Goal: Task Accomplishment & Management: Manage account settings

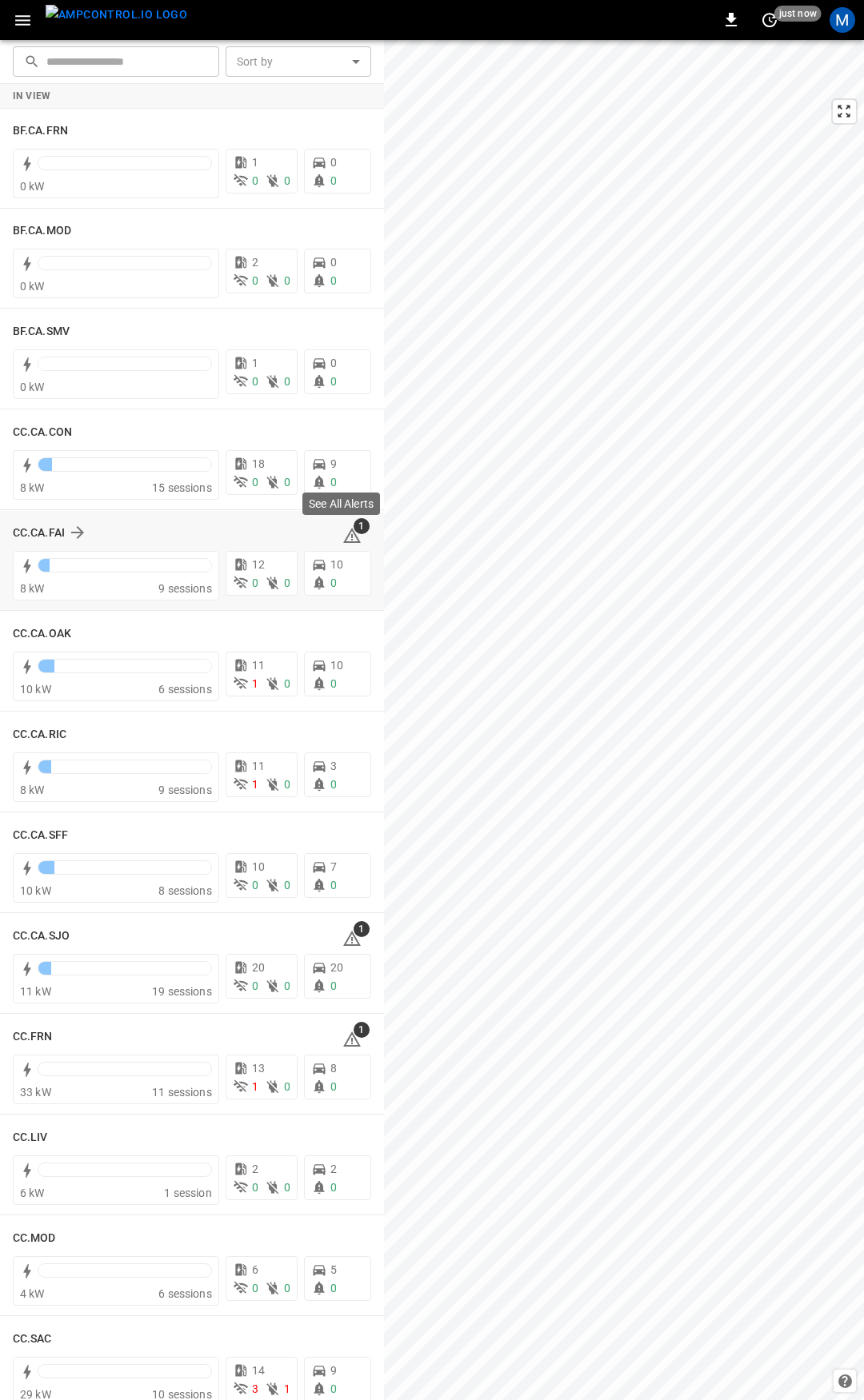
click at [342, 530] on icon at bounding box center [352, 535] width 19 height 19
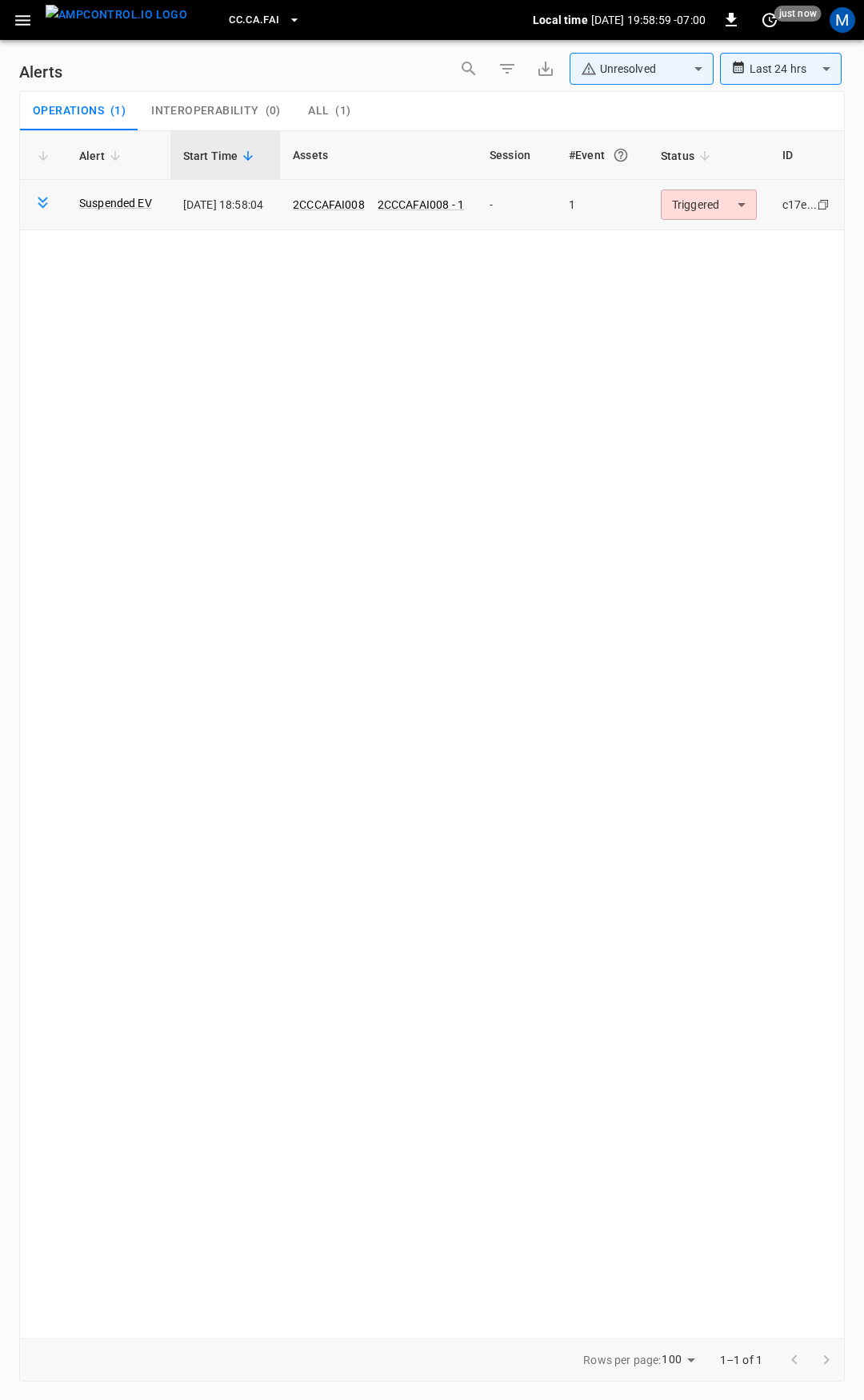
click at [708, 215] on body "**********" at bounding box center [432, 697] width 864 height 1395
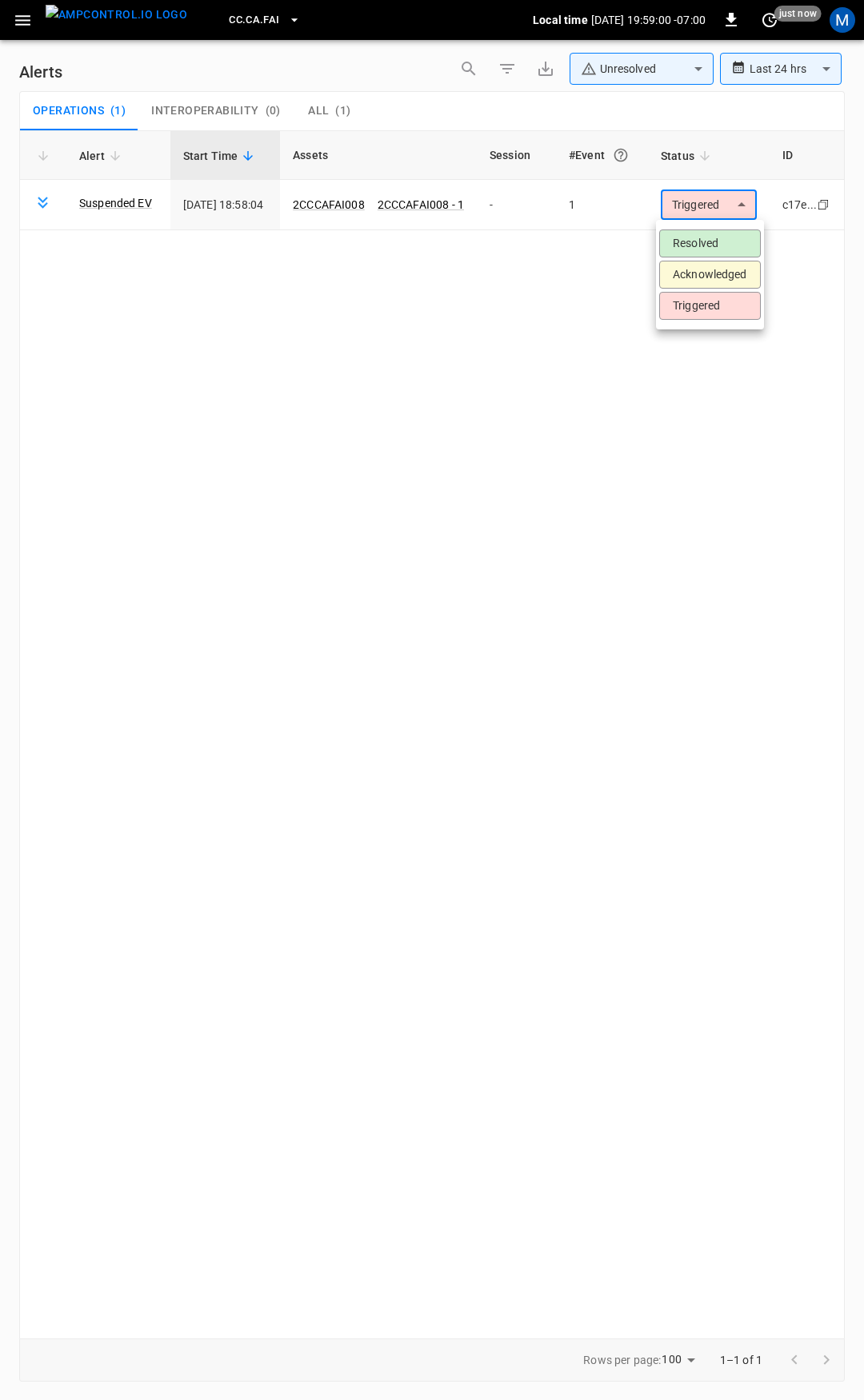
click at [710, 241] on li "Resolved" at bounding box center [709, 243] width 102 height 28
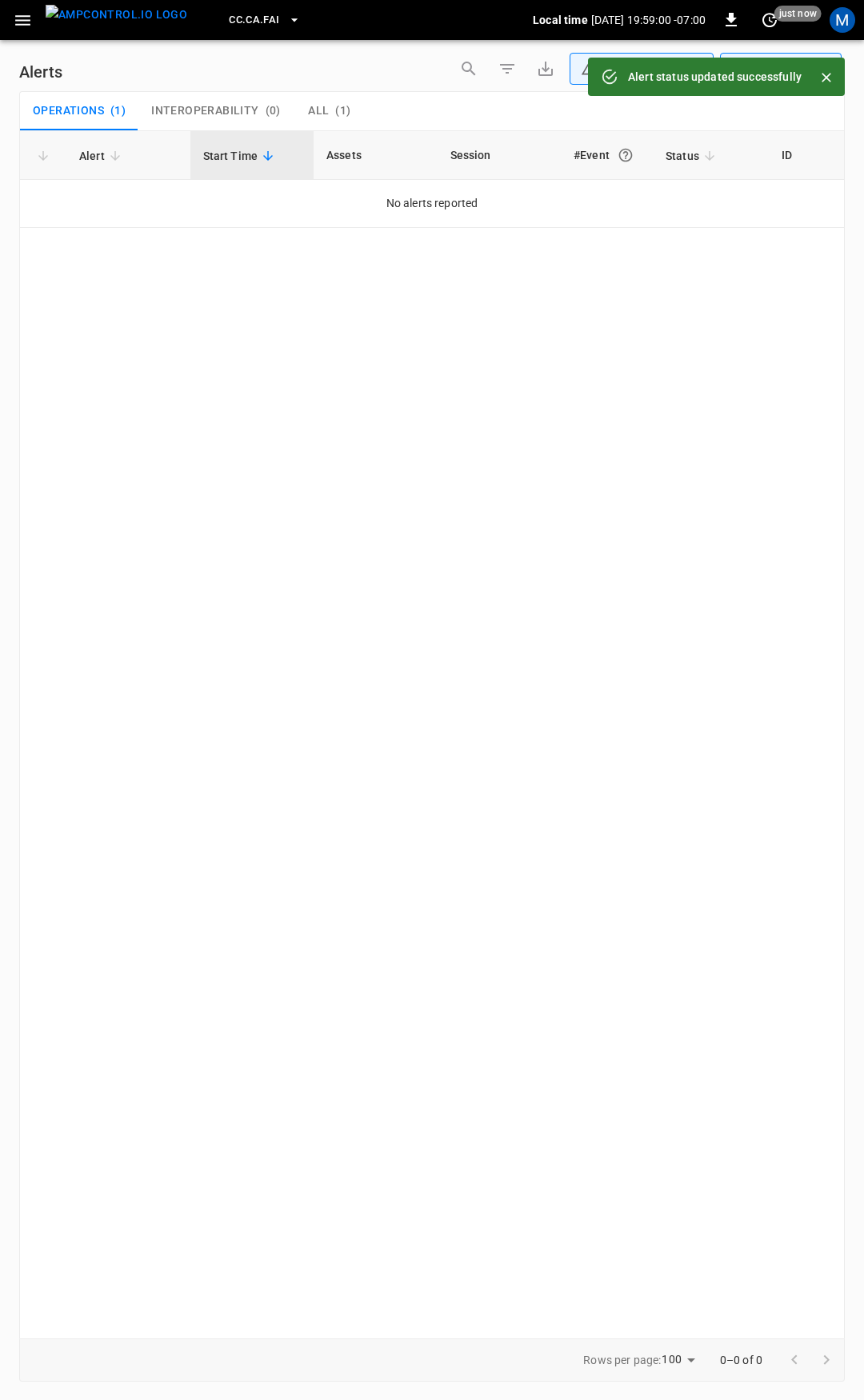
click at [23, 9] on button "button" at bounding box center [23, 20] width 33 height 30
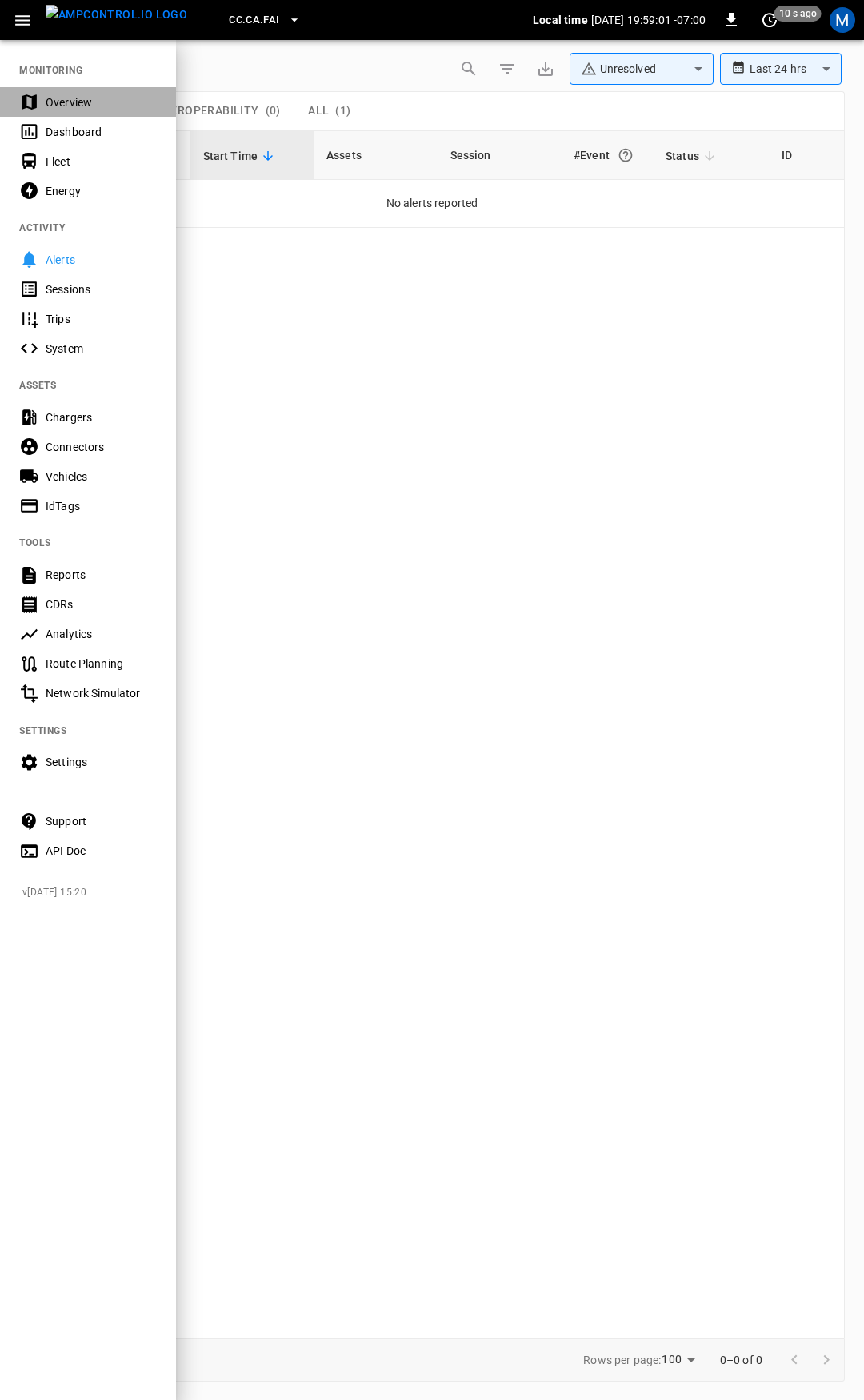
drag, startPoint x: 88, startPoint y: 102, endPoint x: 198, endPoint y: 223, distance: 163.5
click at [88, 102] on div "Overview" at bounding box center [101, 103] width 111 height 16
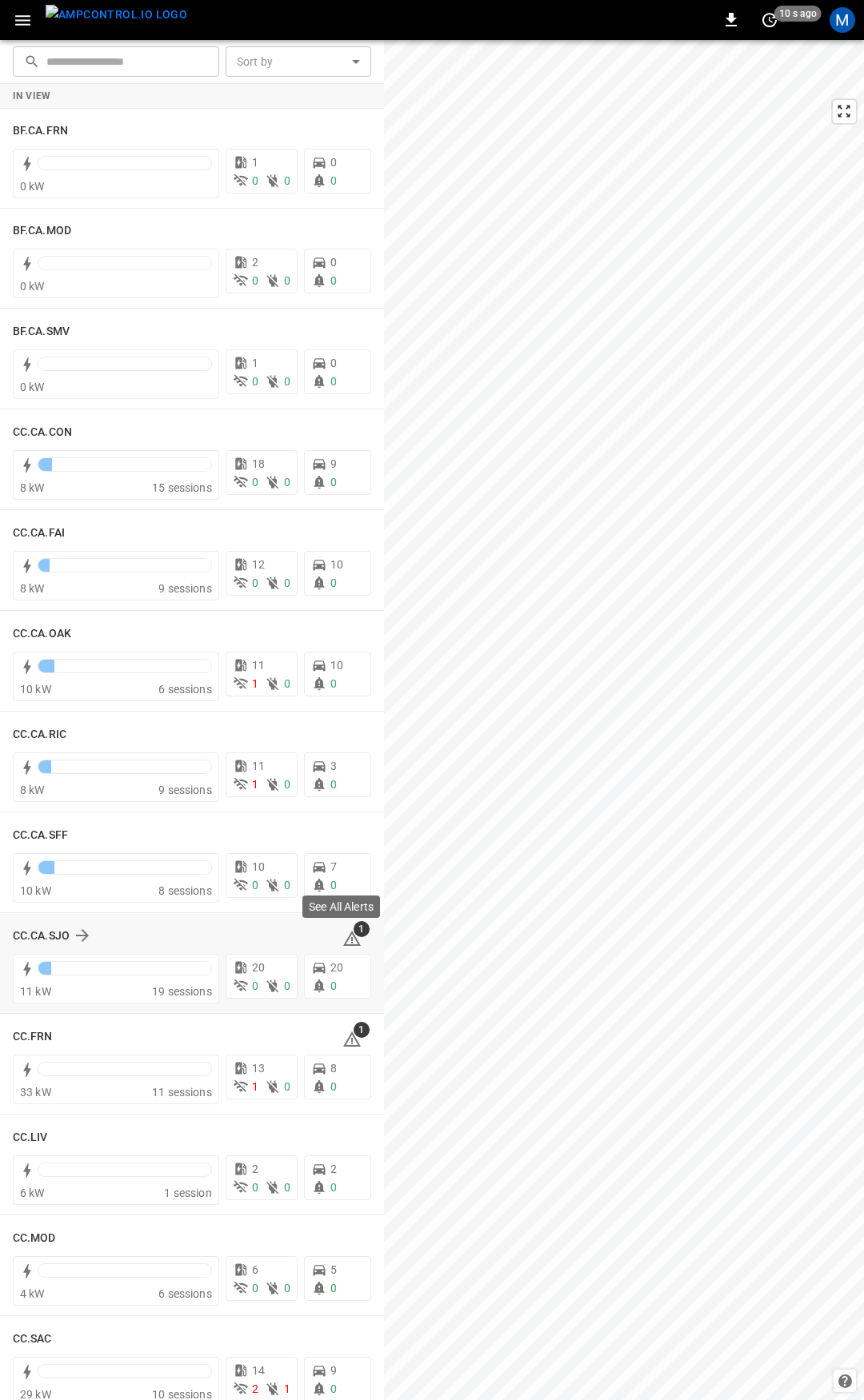
click at [349, 940] on icon at bounding box center [352, 939] width 19 height 19
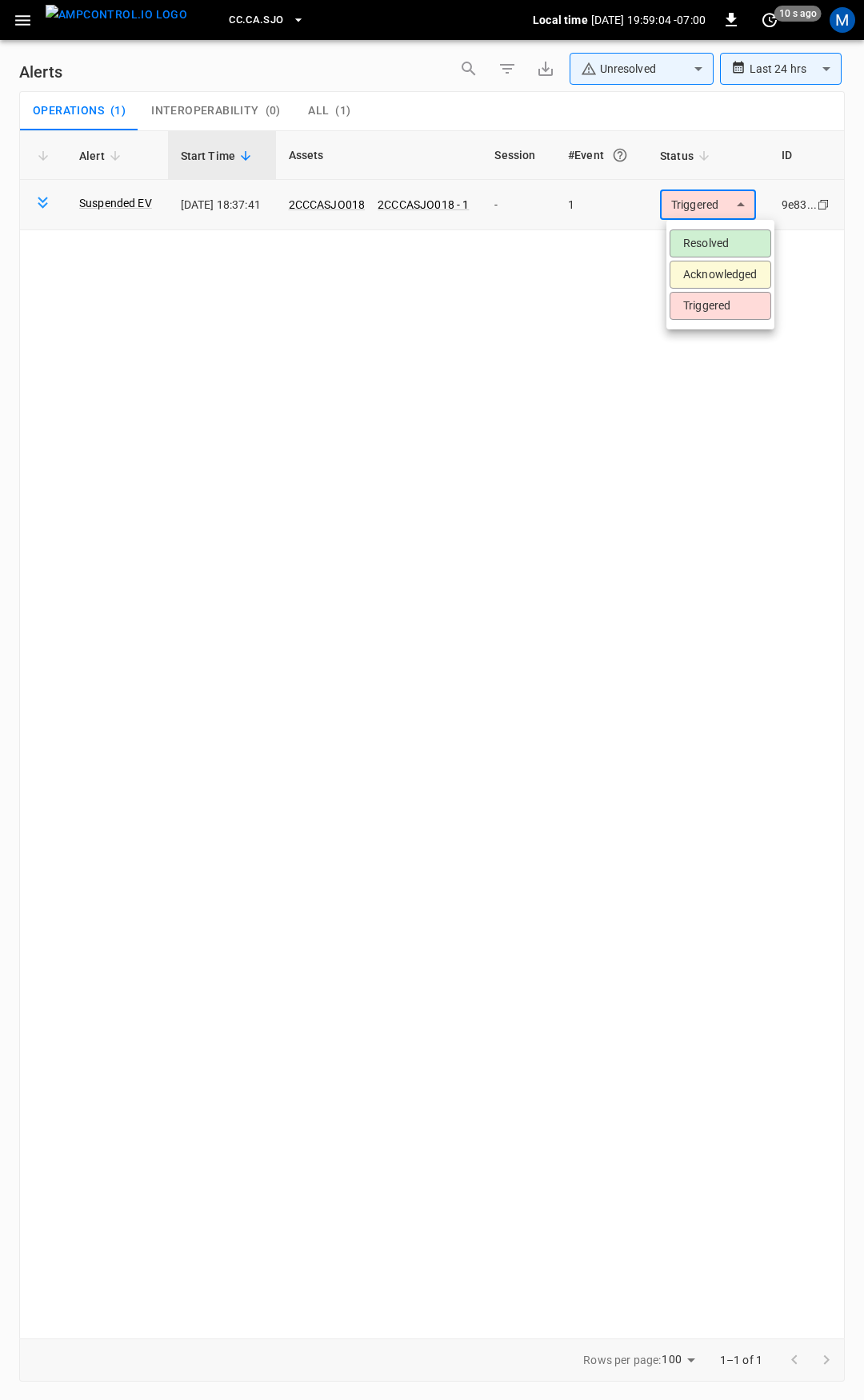
click at [707, 209] on body "**********" at bounding box center [432, 697] width 864 height 1395
click at [721, 245] on li "Resolved" at bounding box center [720, 243] width 102 height 28
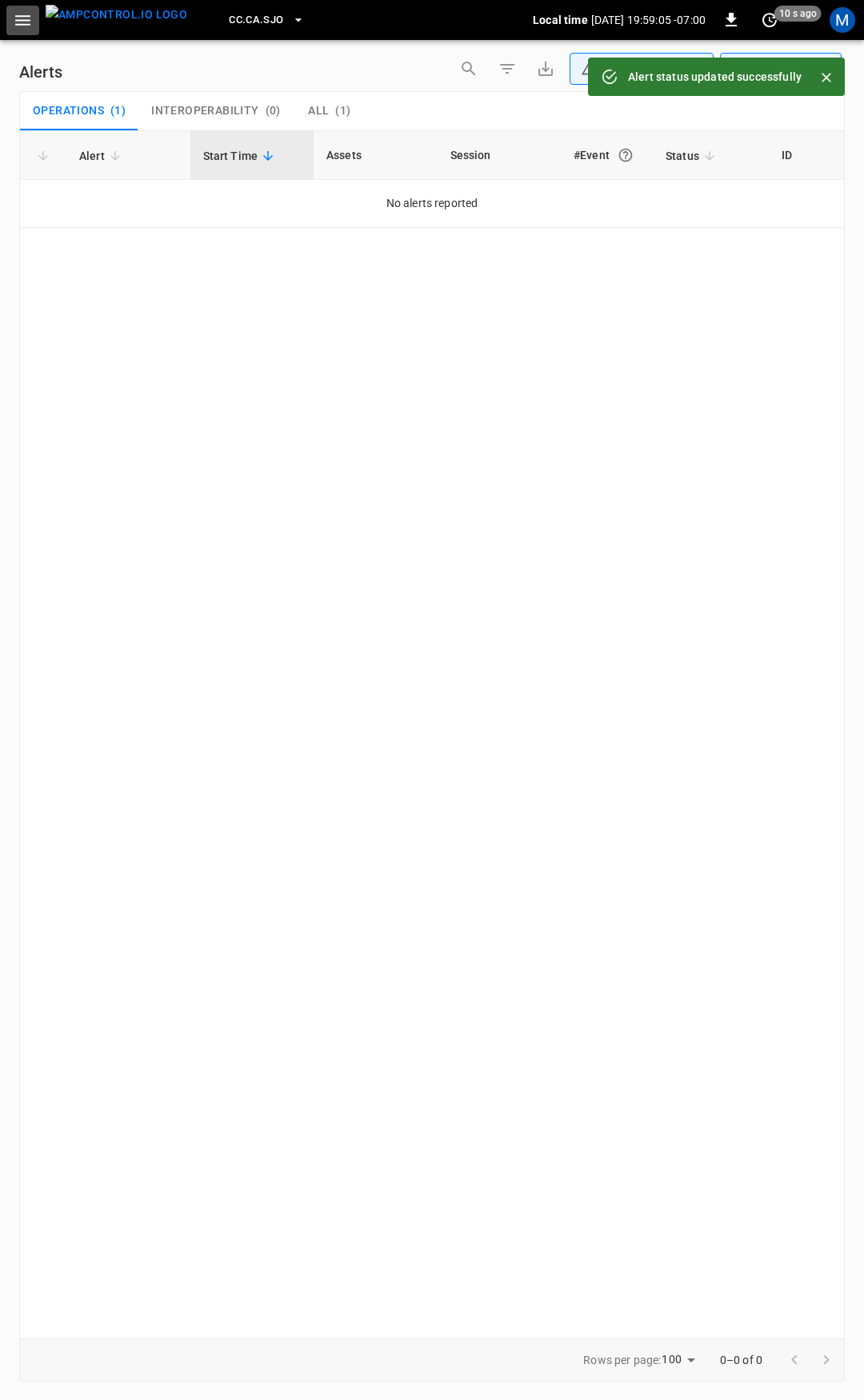
click at [17, 12] on icon "button" at bounding box center [23, 20] width 20 height 20
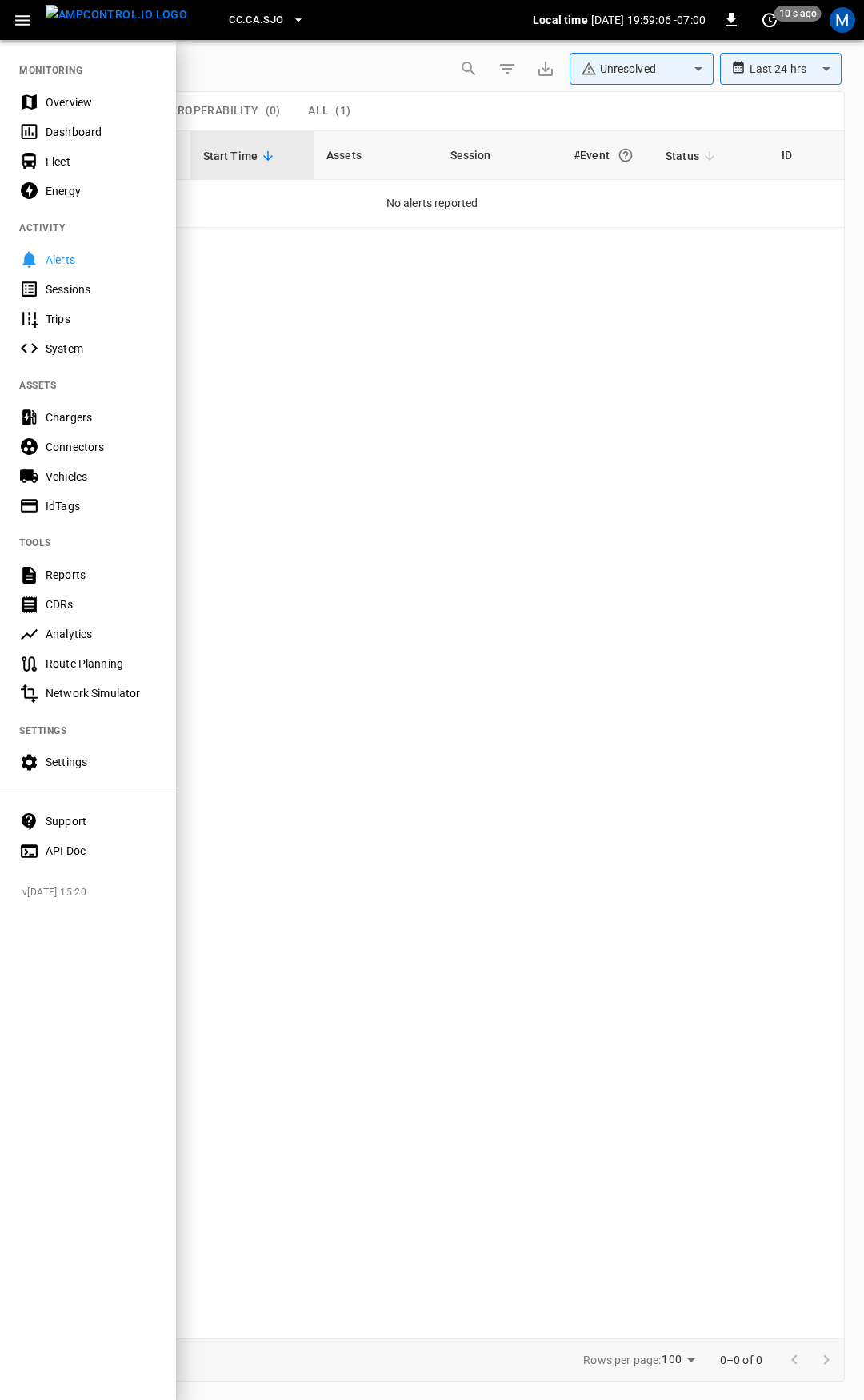
click at [91, 111] on div "Overview" at bounding box center [88, 102] width 176 height 30
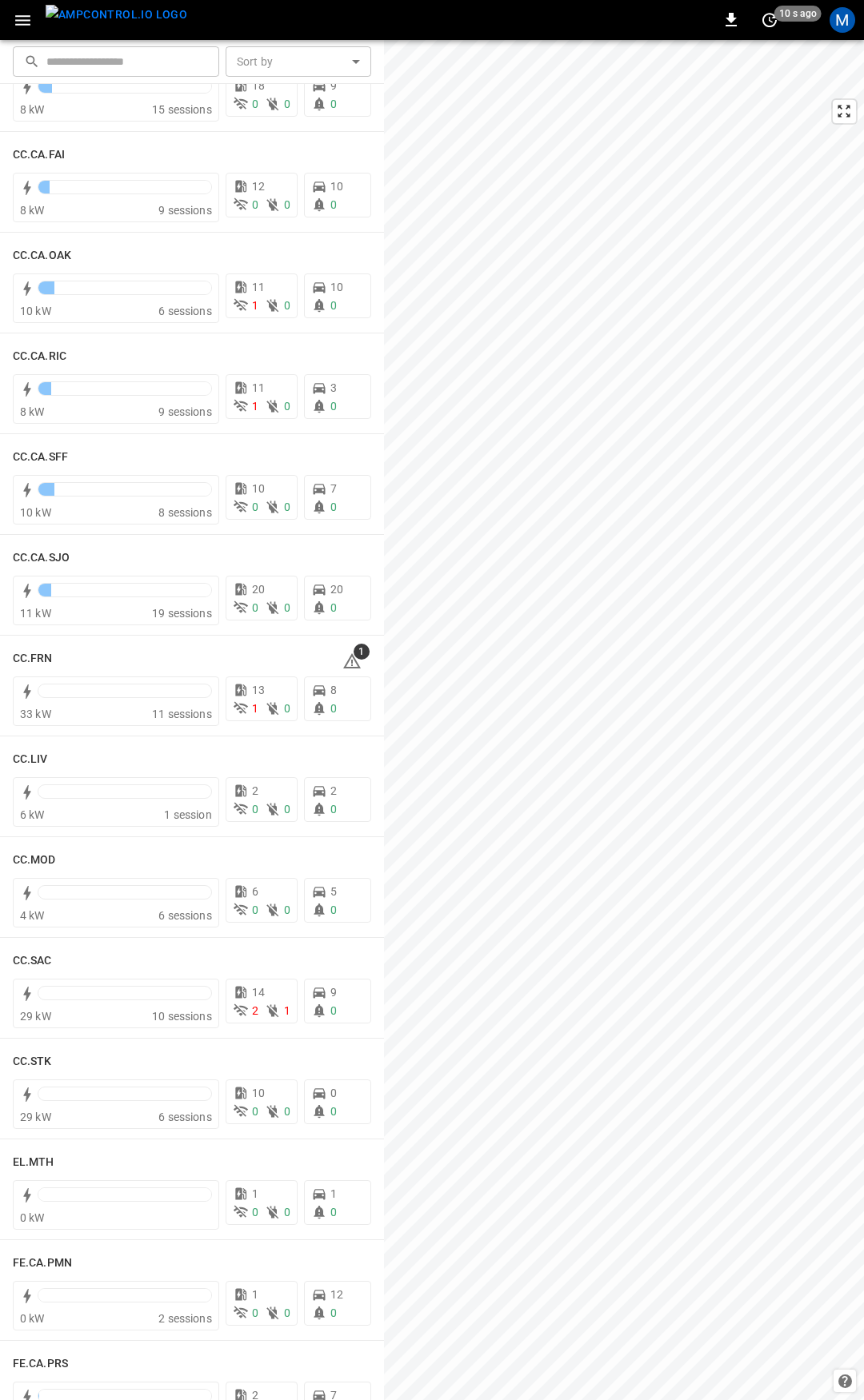
scroll to position [426, 0]
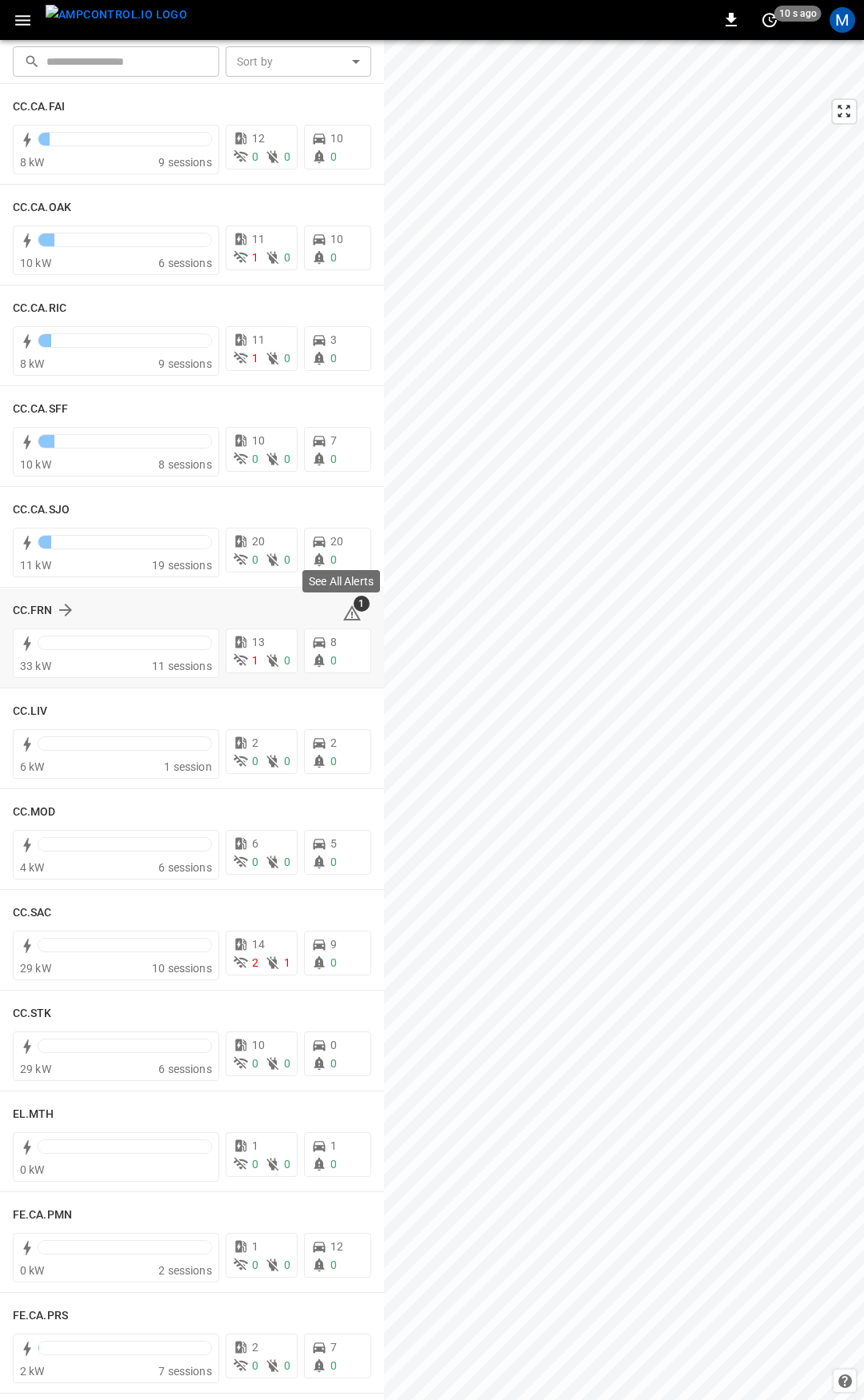
click at [343, 608] on icon at bounding box center [352, 612] width 17 height 15
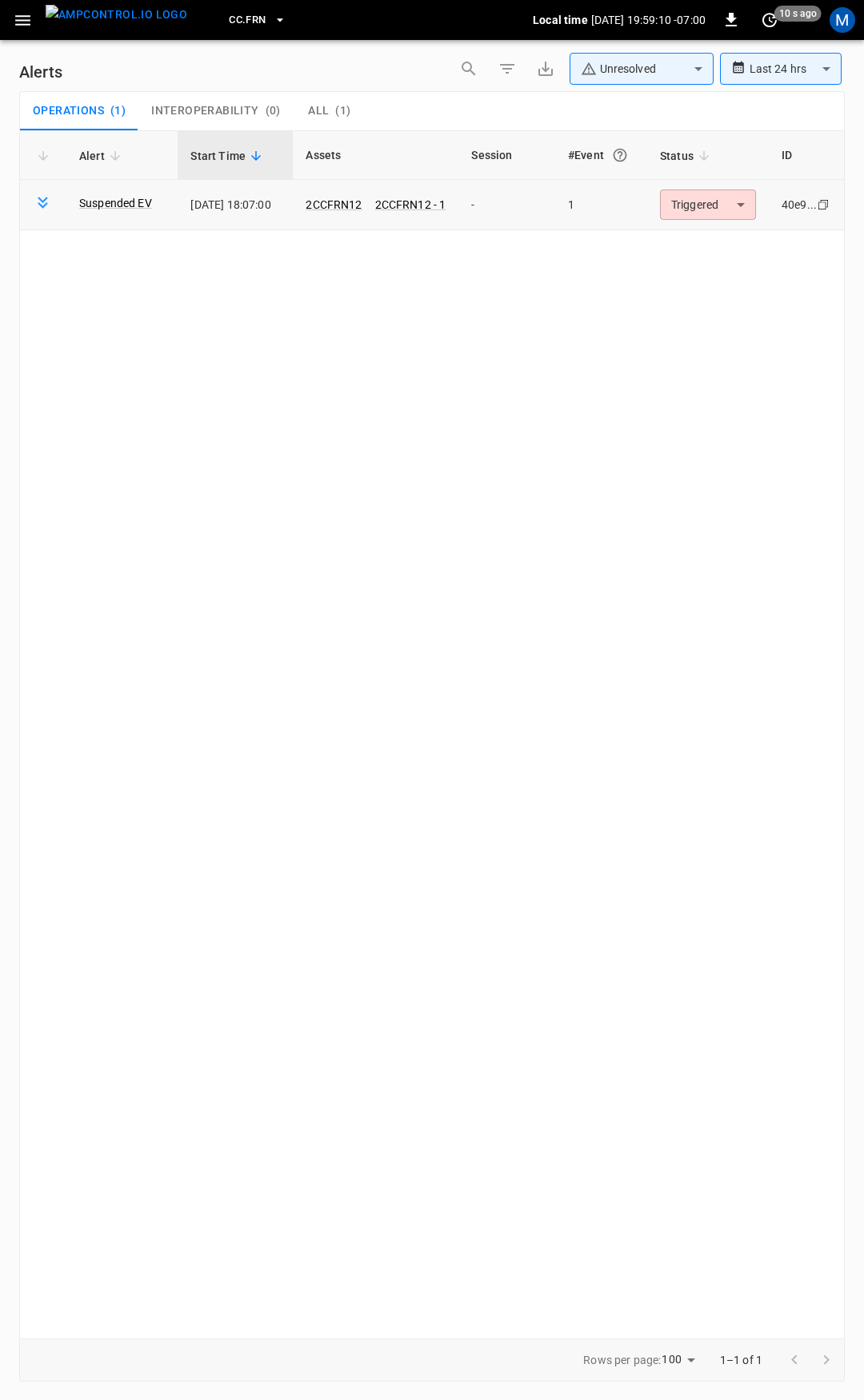
click at [739, 208] on body "**********" at bounding box center [432, 697] width 864 height 1395
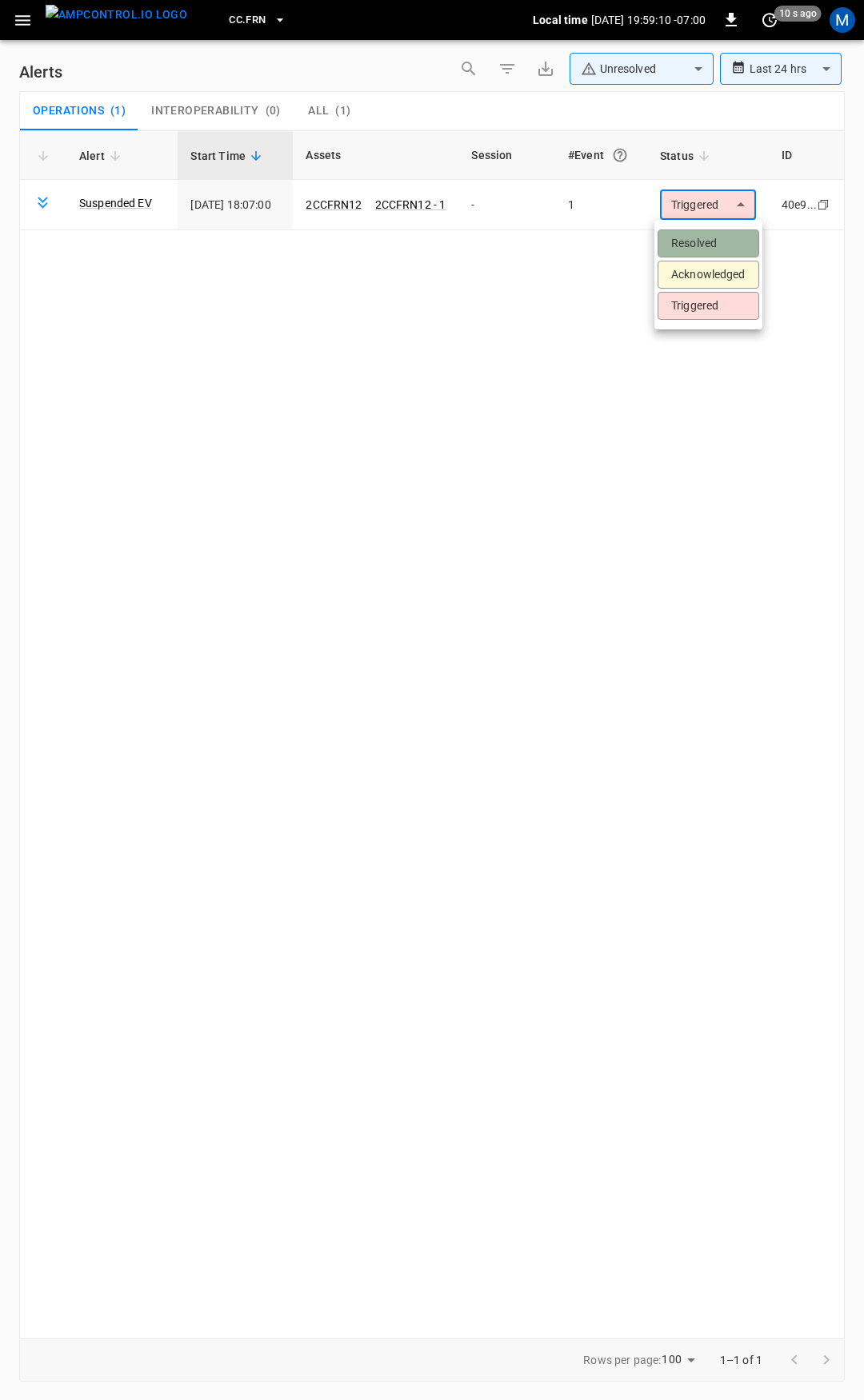
click at [731, 236] on li "Resolved" at bounding box center [708, 243] width 102 height 28
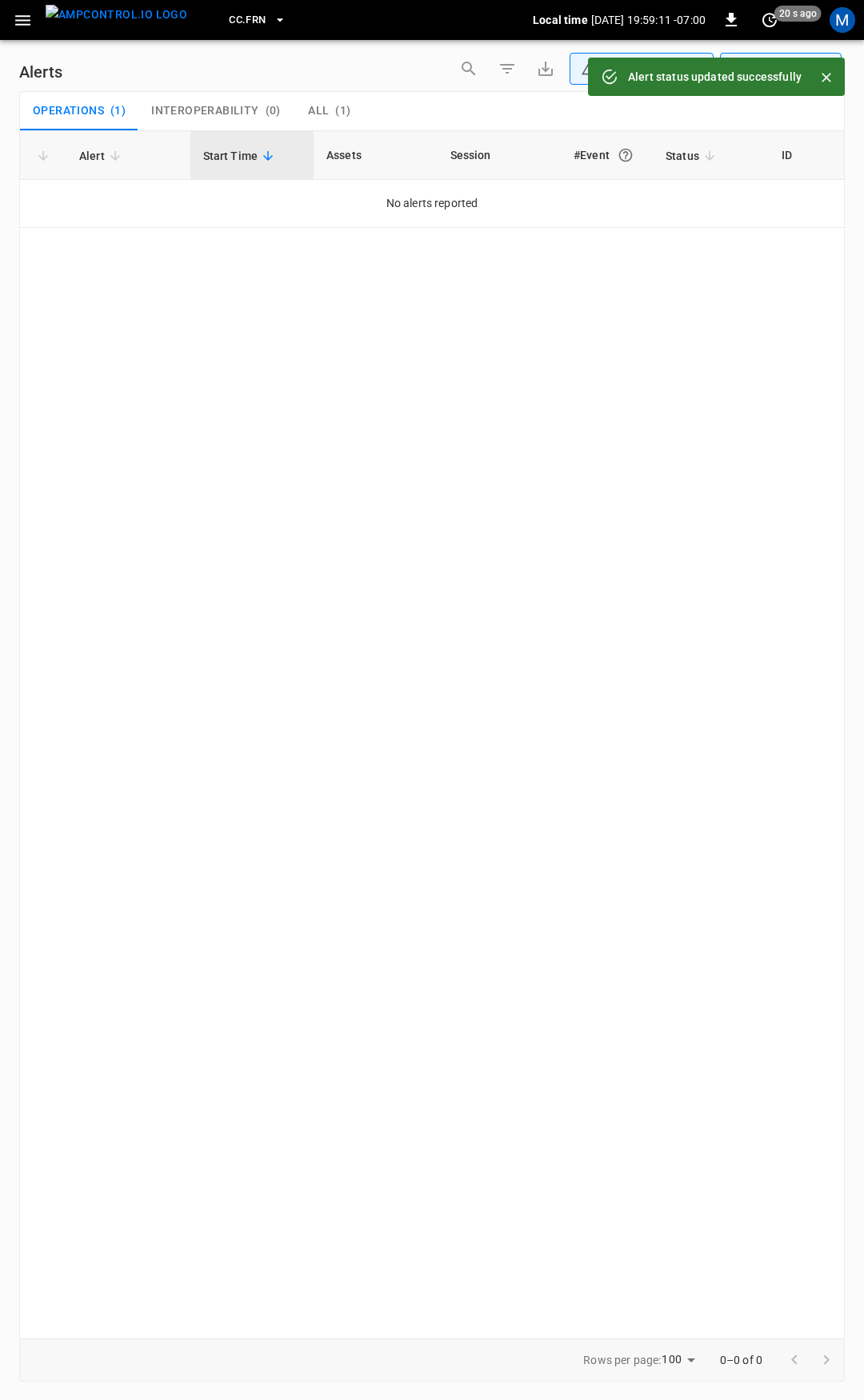
click at [23, 21] on icon "button" at bounding box center [22, 20] width 15 height 10
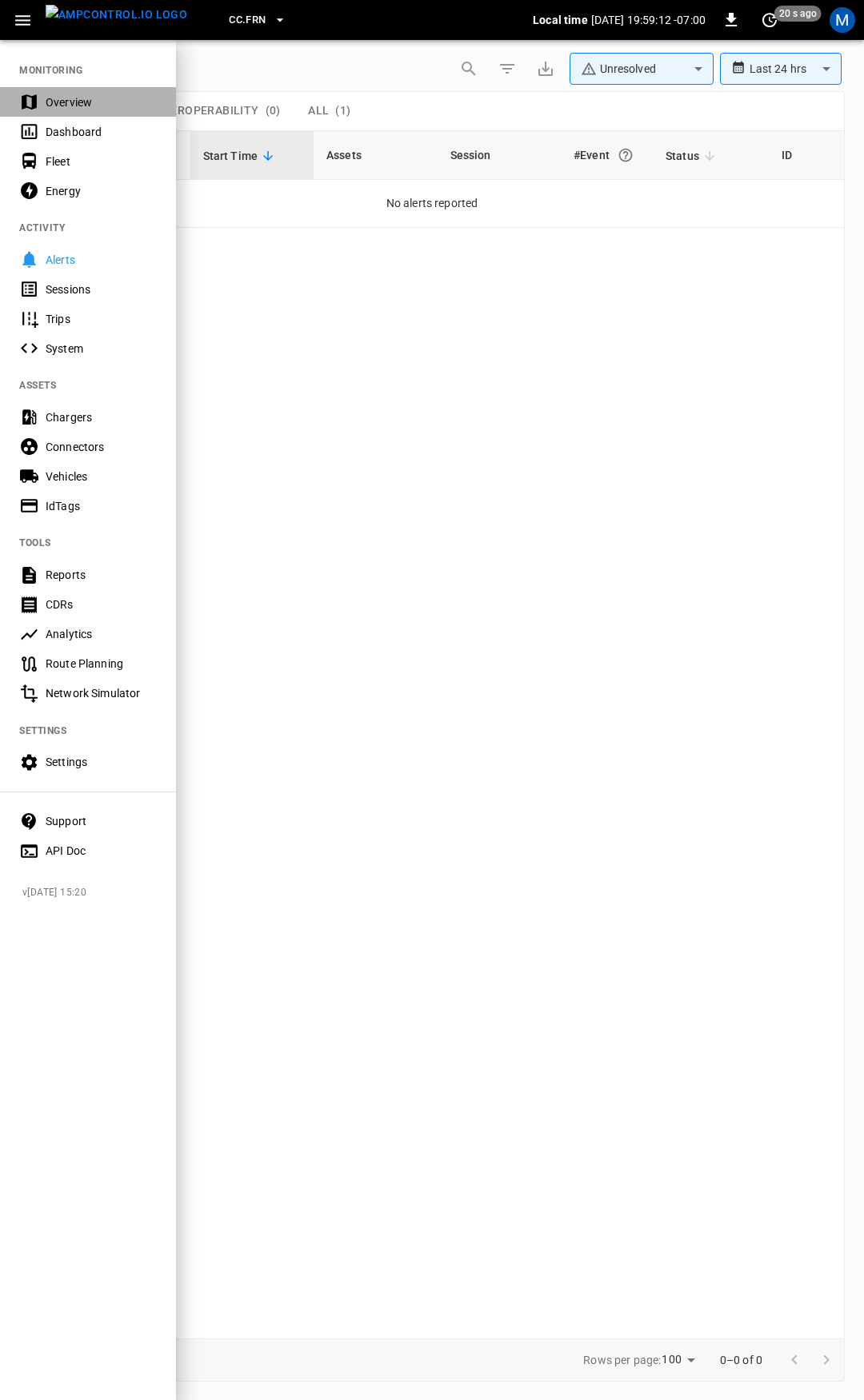
click at [81, 97] on div "Overview" at bounding box center [101, 103] width 111 height 16
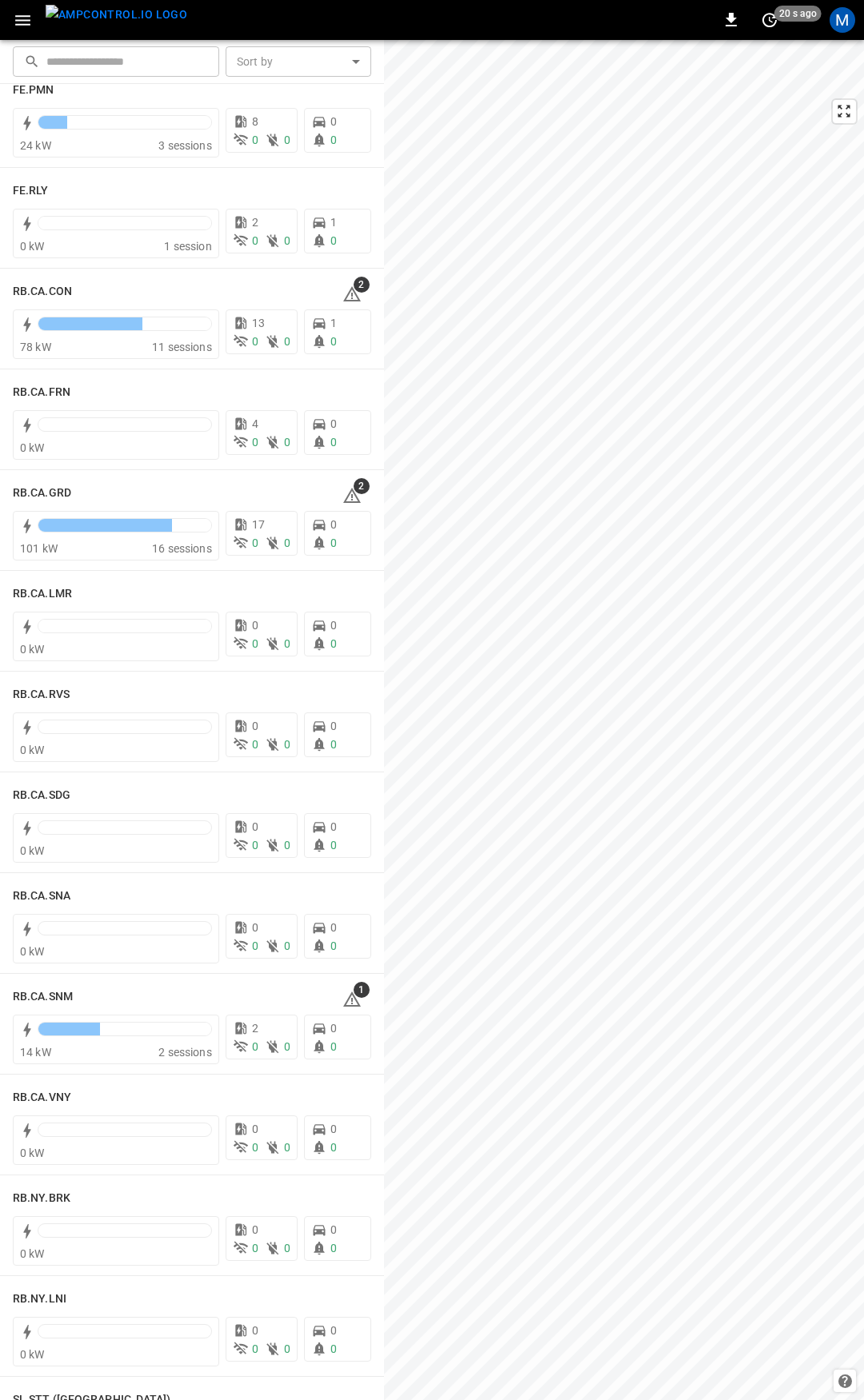
scroll to position [1958, 0]
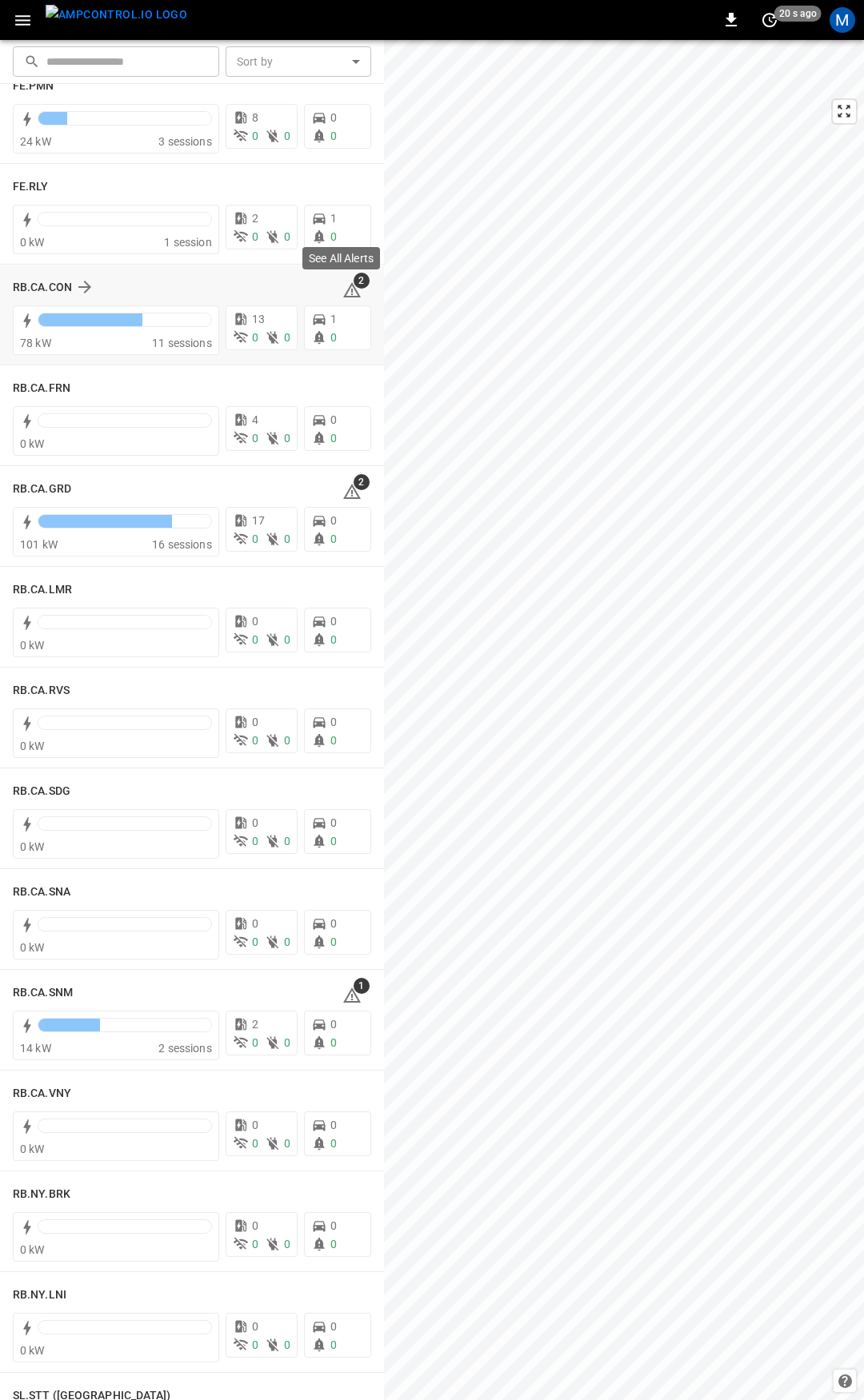
click at [344, 296] on icon at bounding box center [352, 289] width 17 height 15
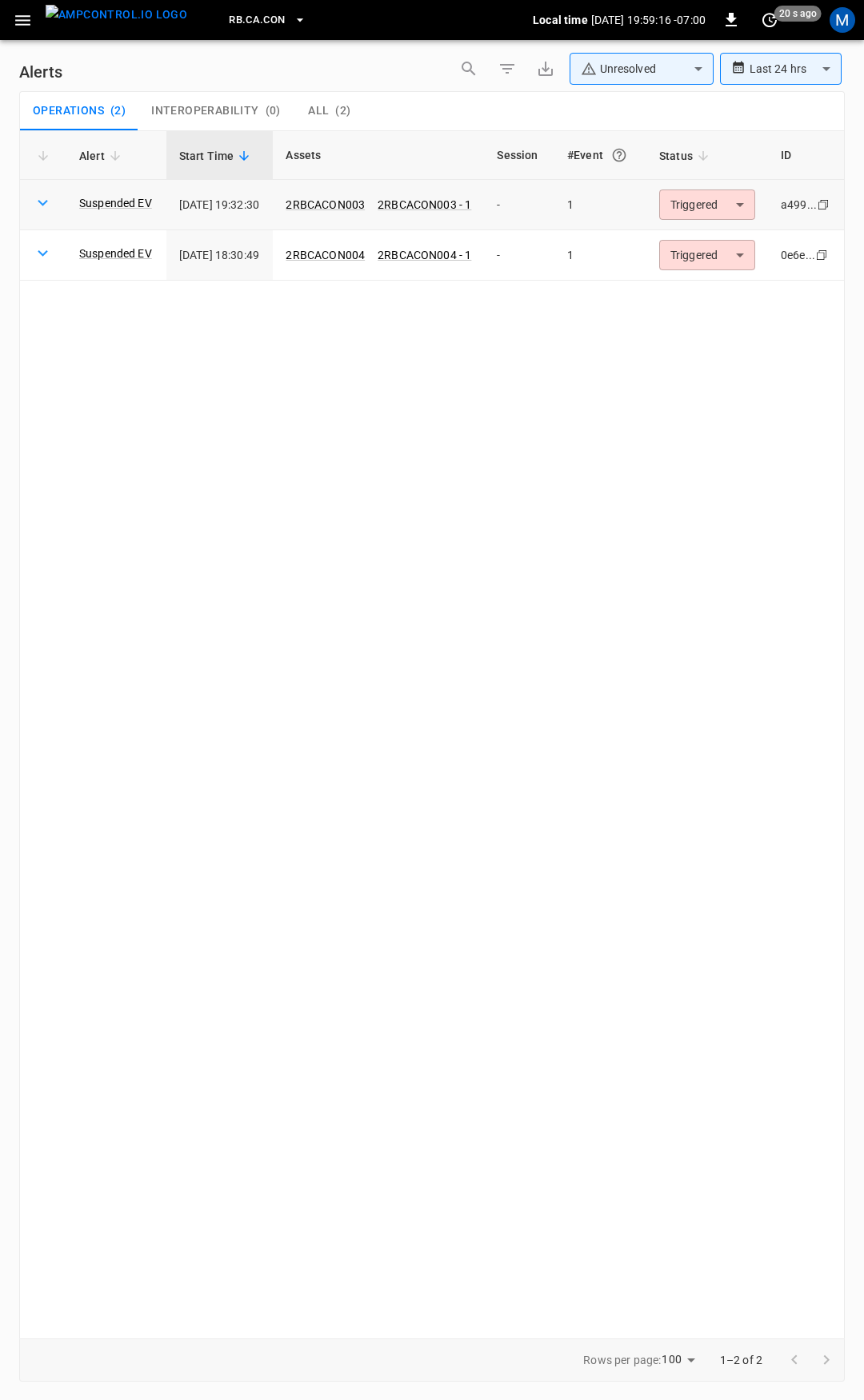
click at [691, 207] on body "**********" at bounding box center [432, 697] width 864 height 1395
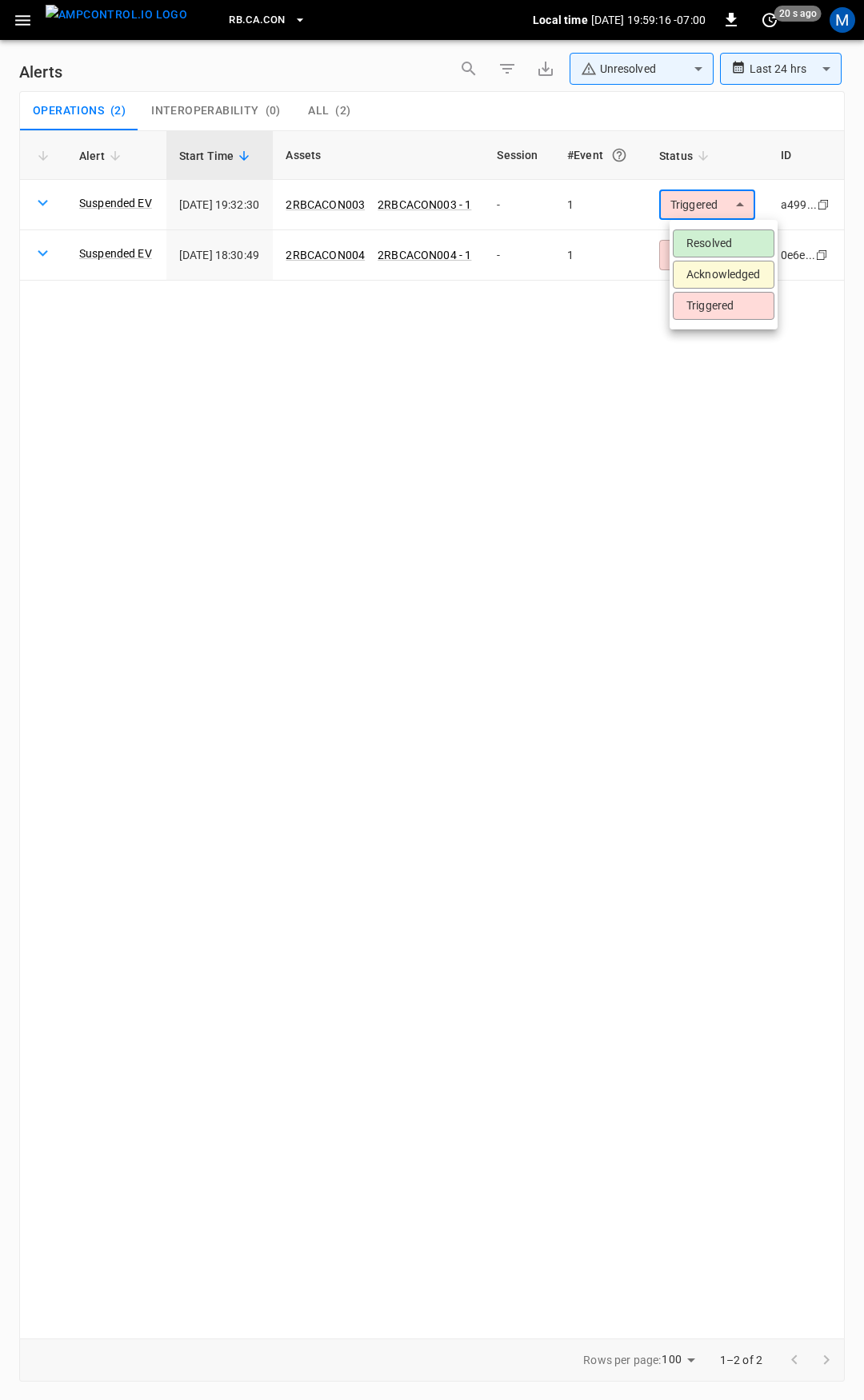
click at [720, 246] on li "Resolved" at bounding box center [723, 243] width 102 height 28
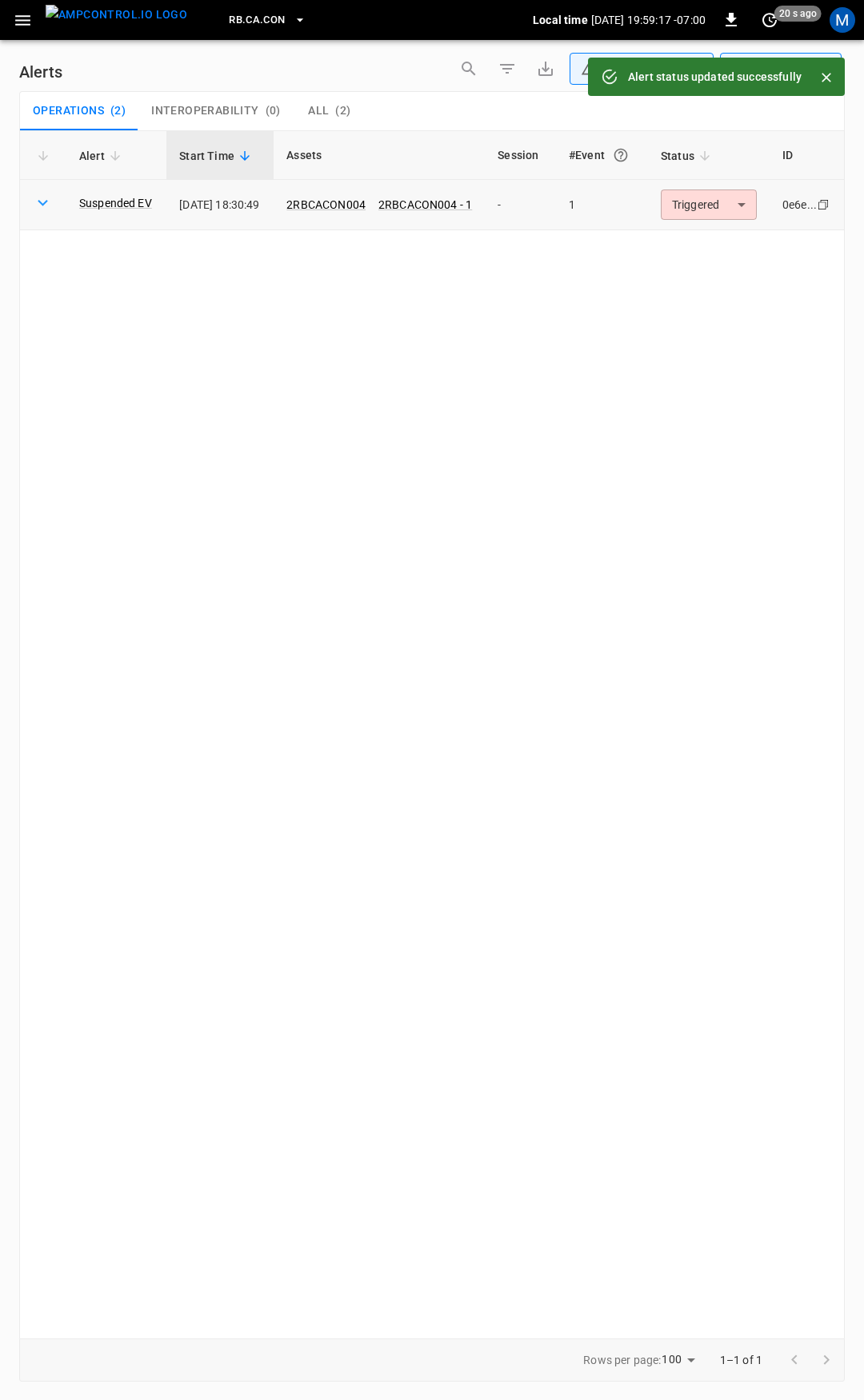
click at [714, 205] on body "**********" at bounding box center [432, 697] width 864 height 1395
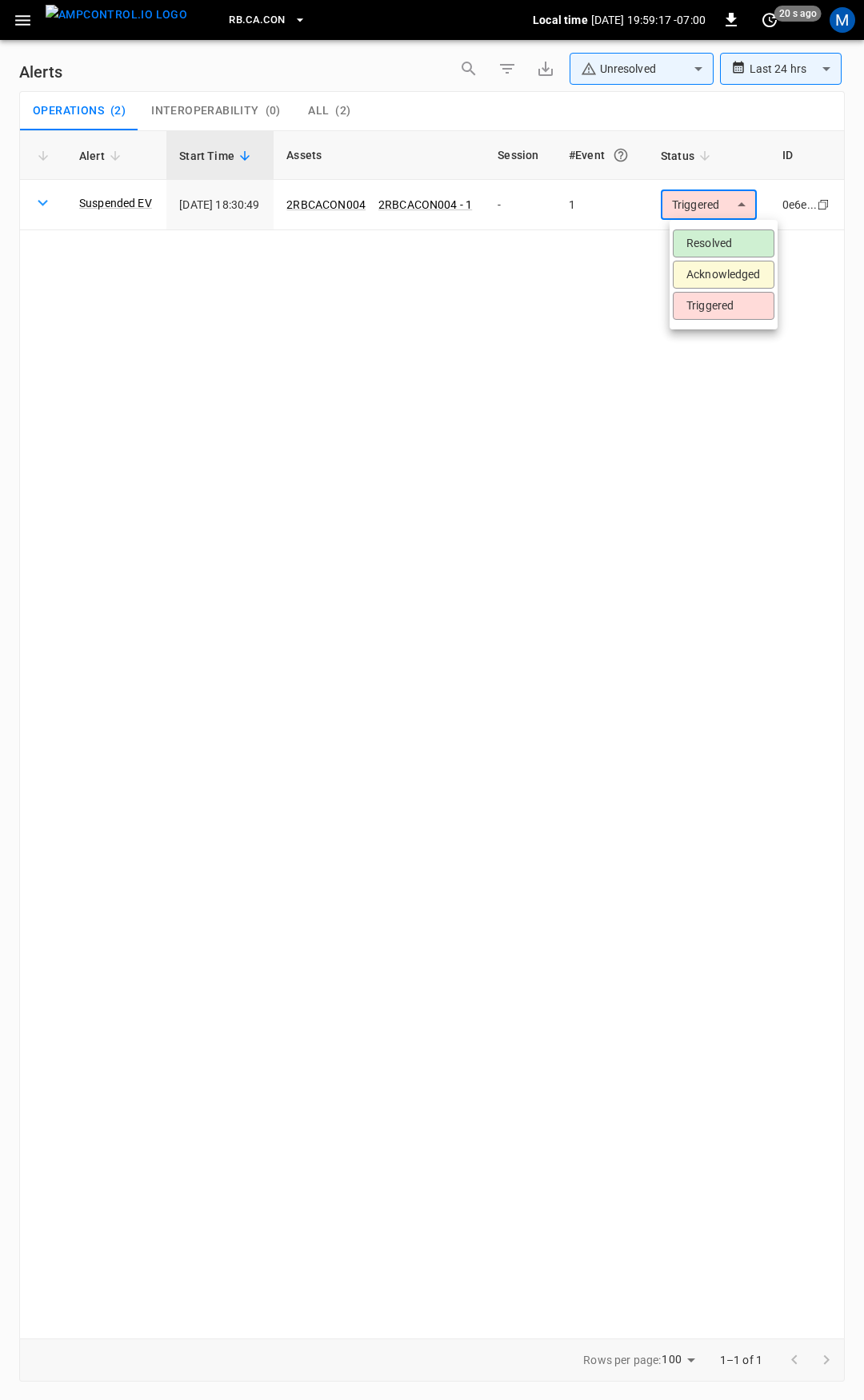
click at [714, 235] on li "Resolved" at bounding box center [723, 243] width 102 height 28
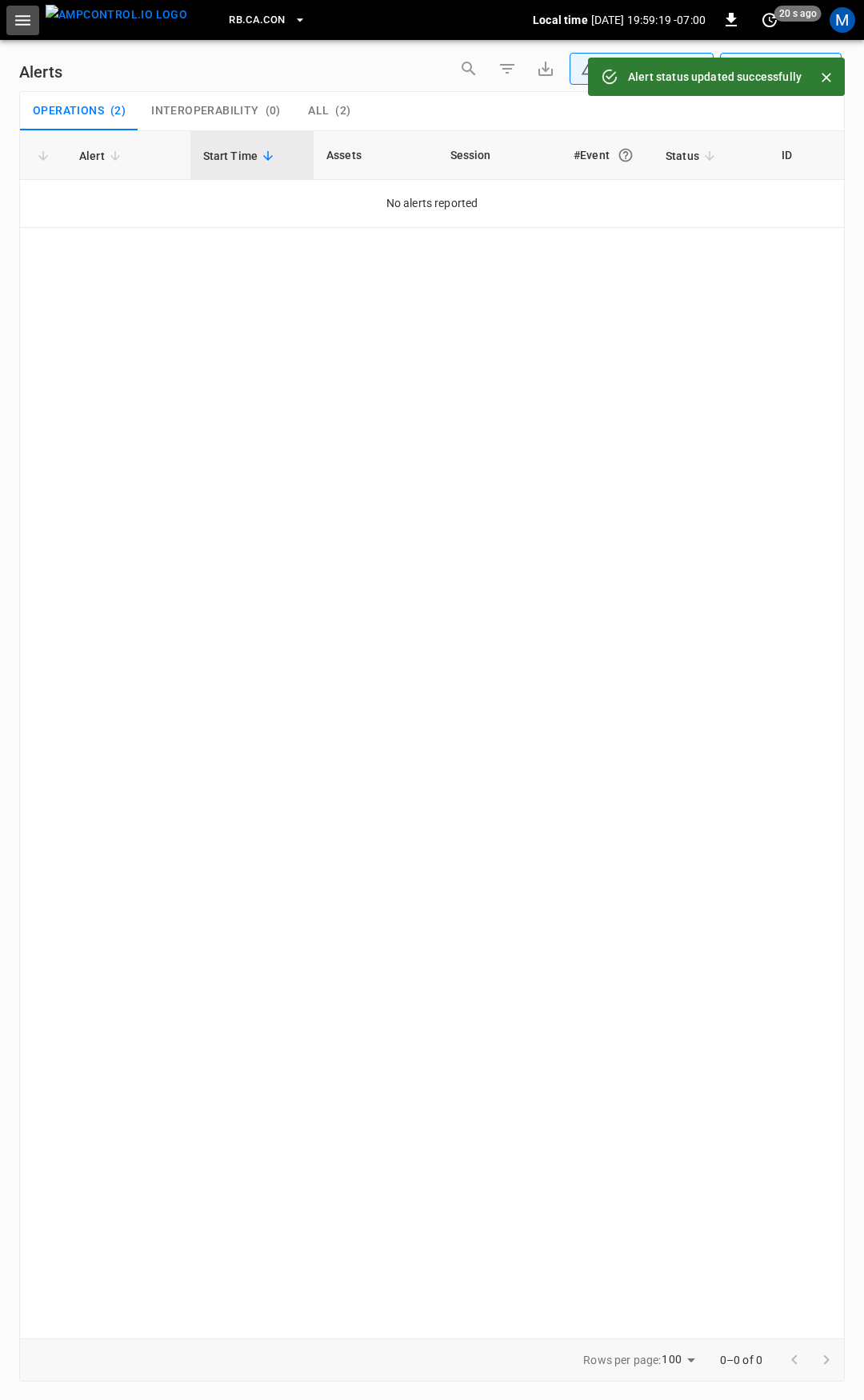
click at [30, 23] on icon "button" at bounding box center [23, 20] width 20 height 20
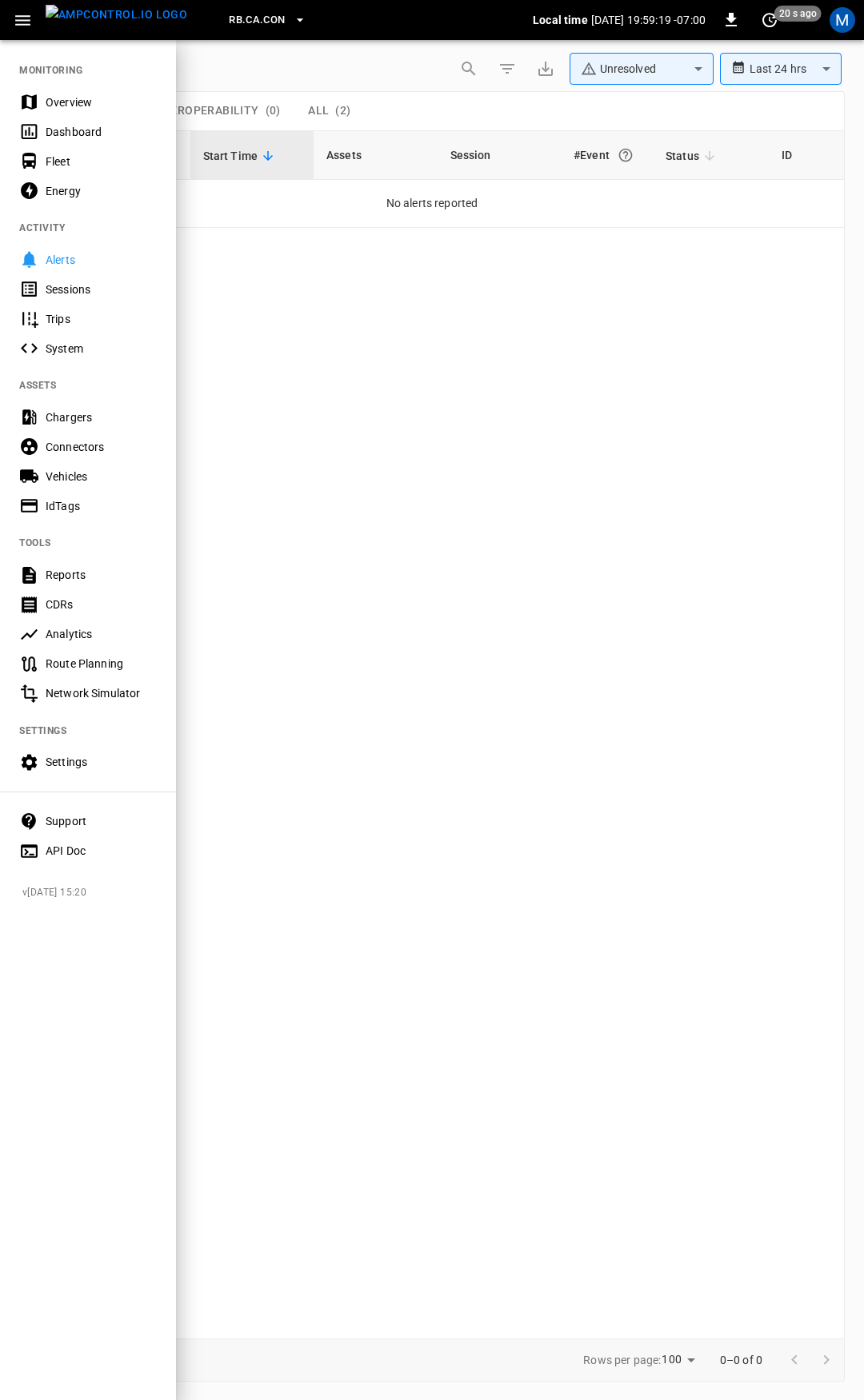
click at [108, 102] on div "Overview" at bounding box center [101, 103] width 111 height 16
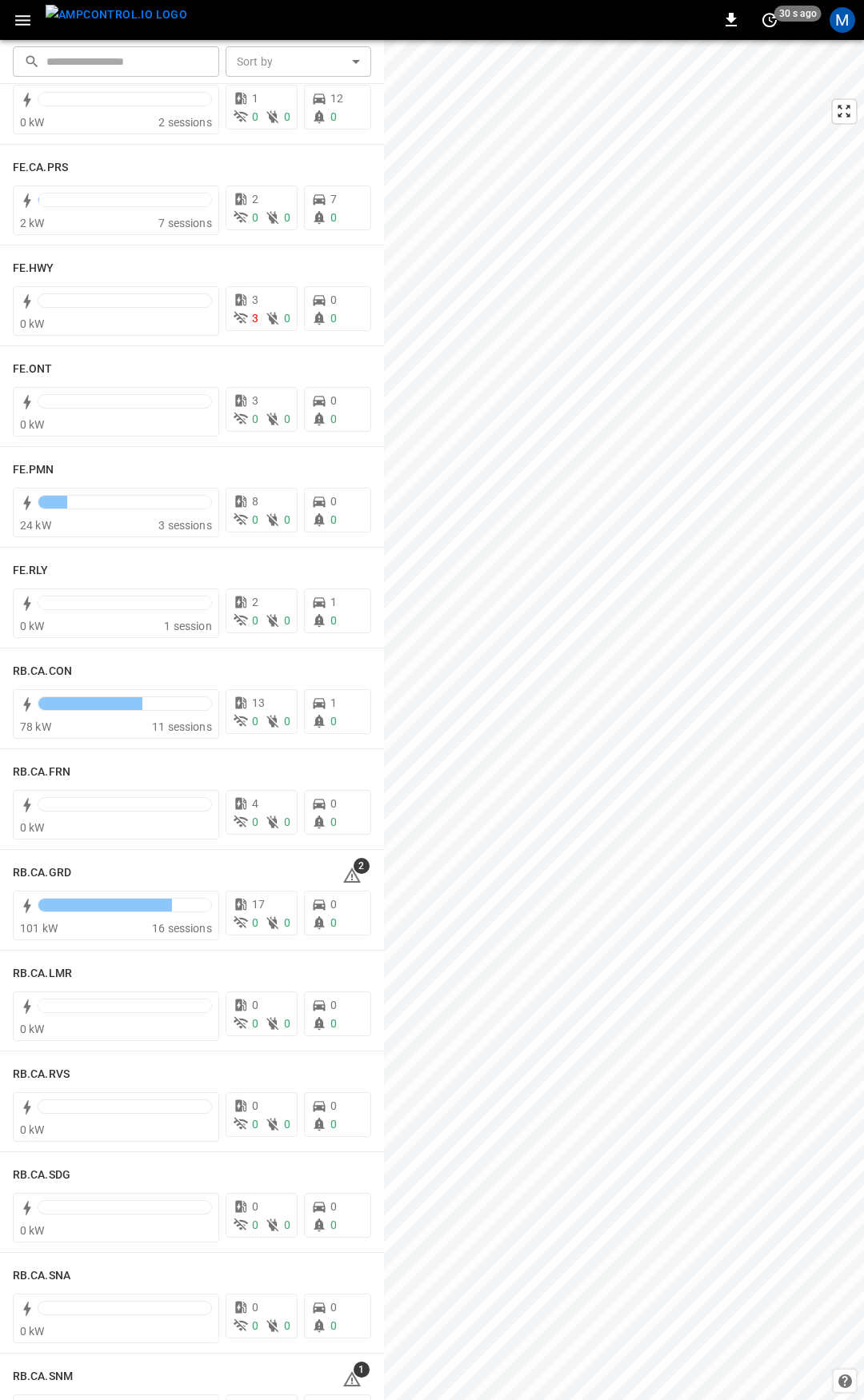
scroll to position [1716, 0]
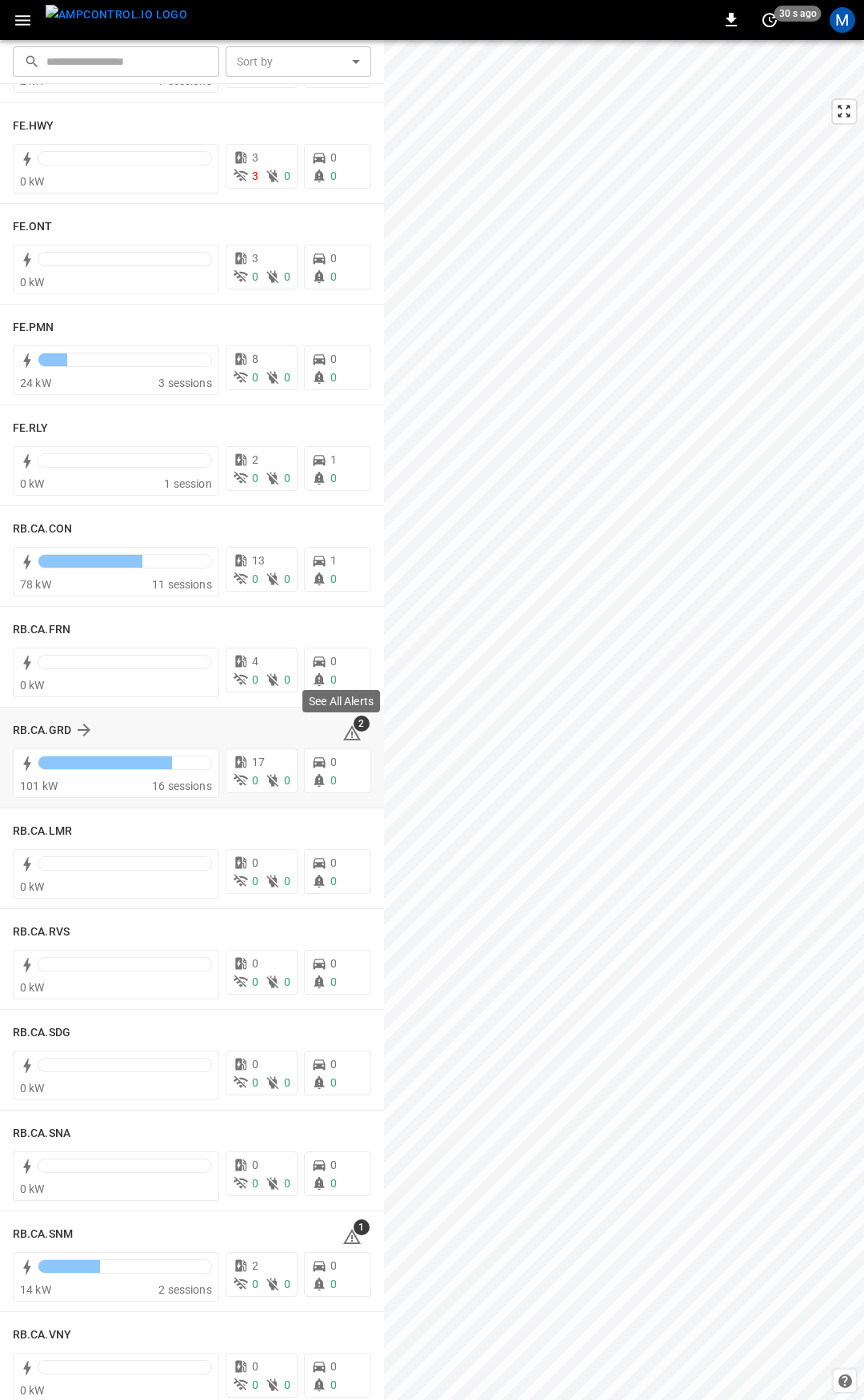
click at [351, 736] on icon at bounding box center [352, 734] width 2 height 6
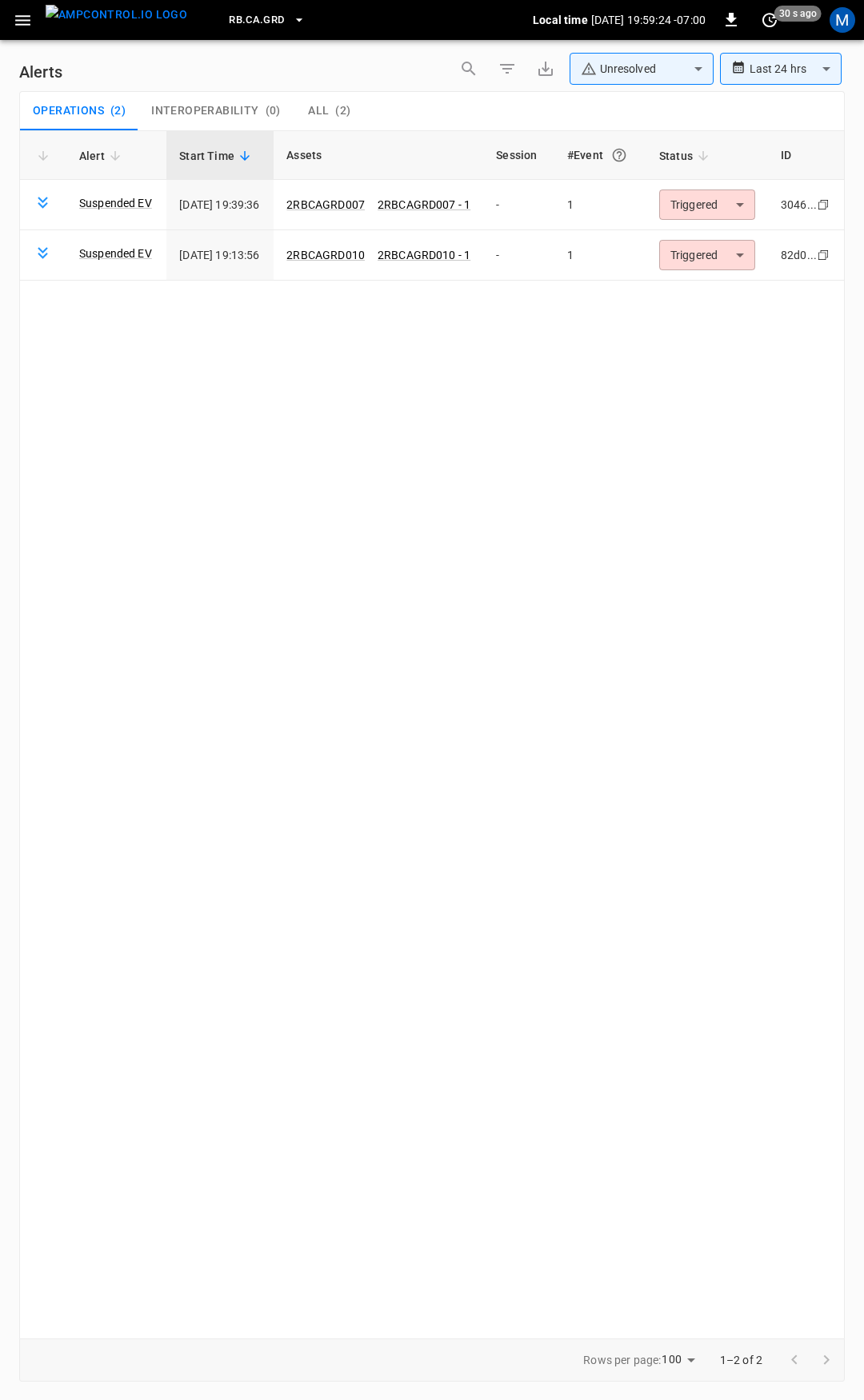
click at [26, 32] on button "button" at bounding box center [23, 20] width 33 height 30
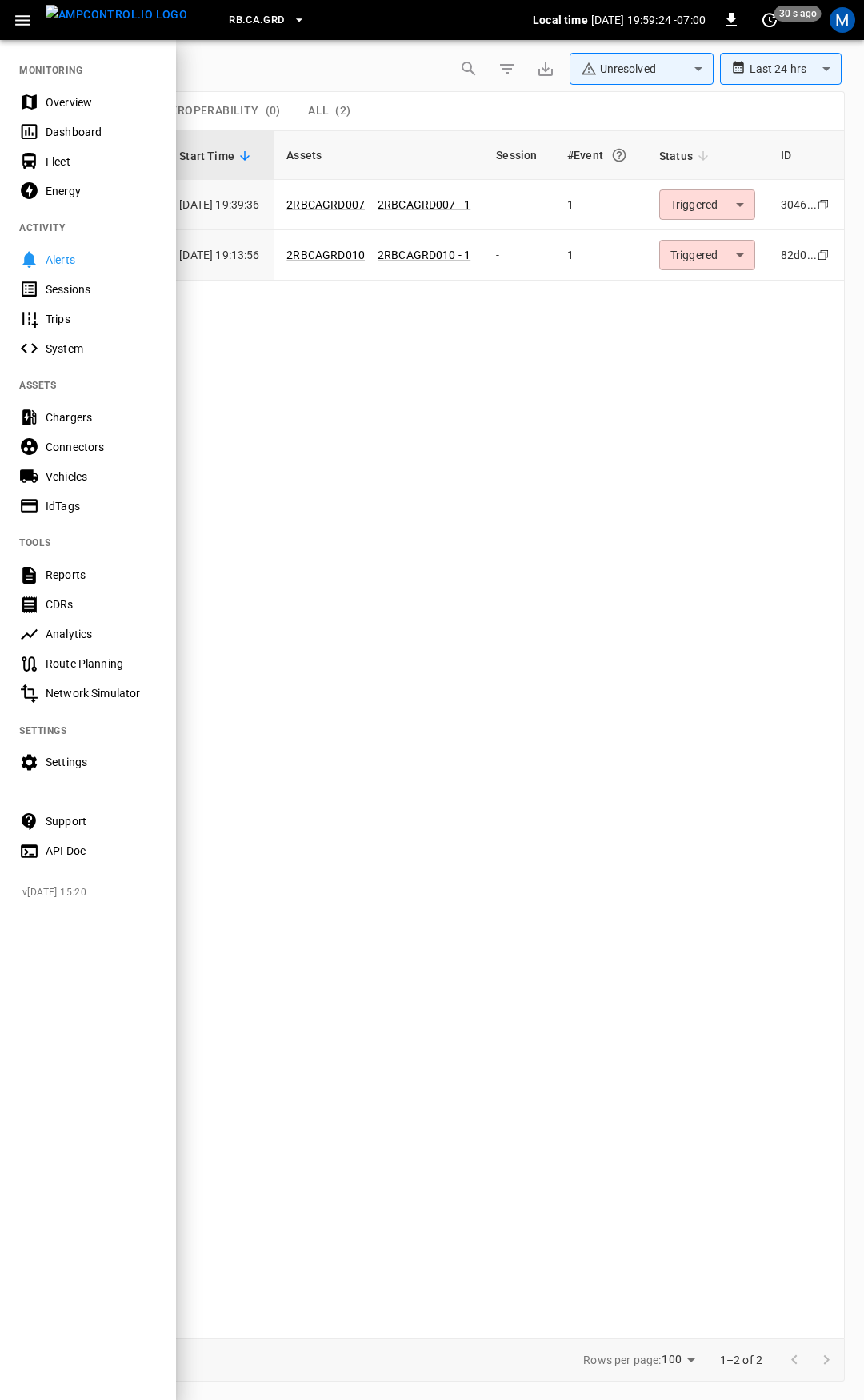
click at [67, 92] on div "Overview" at bounding box center [88, 102] width 176 height 30
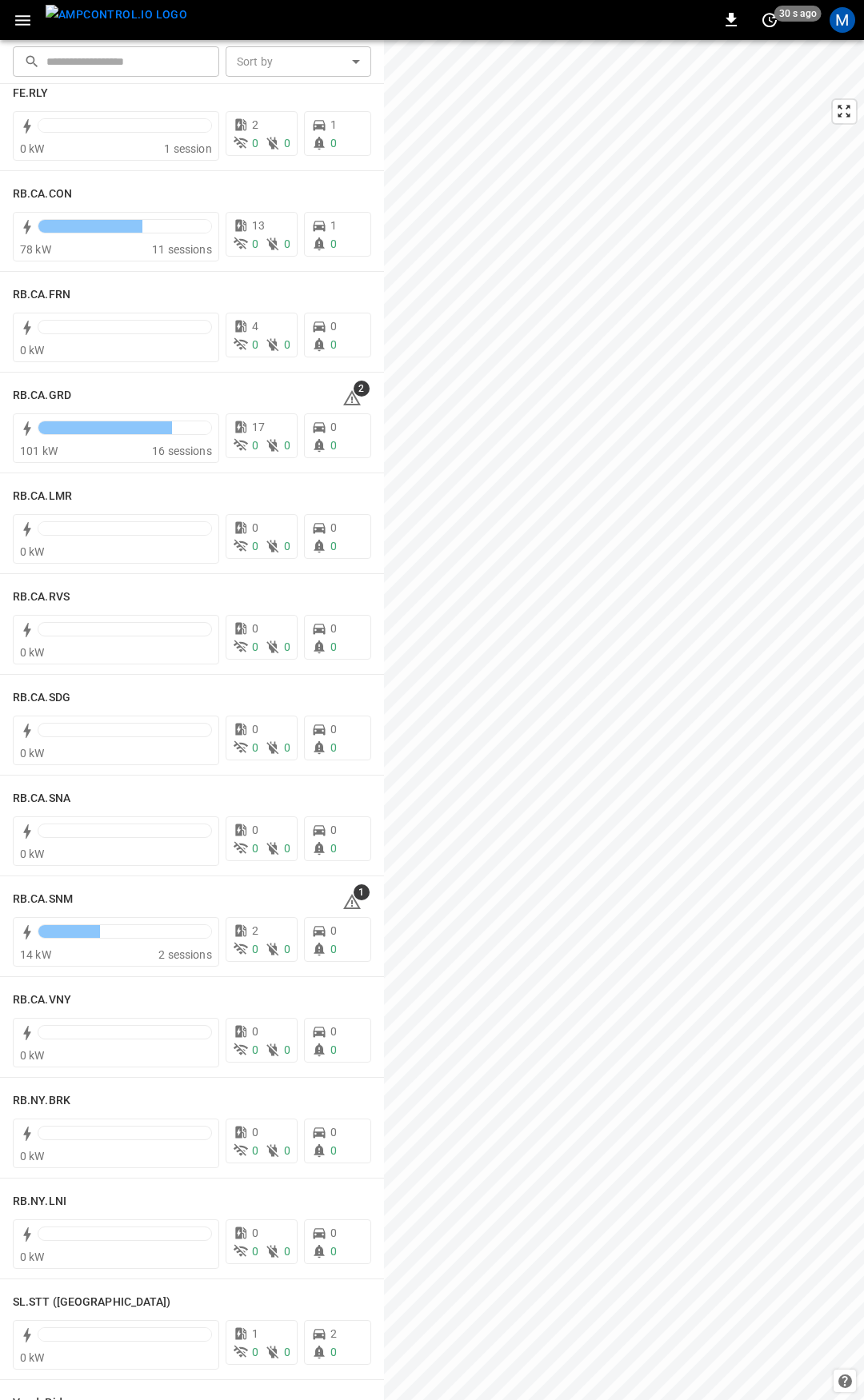
scroll to position [2177, 0]
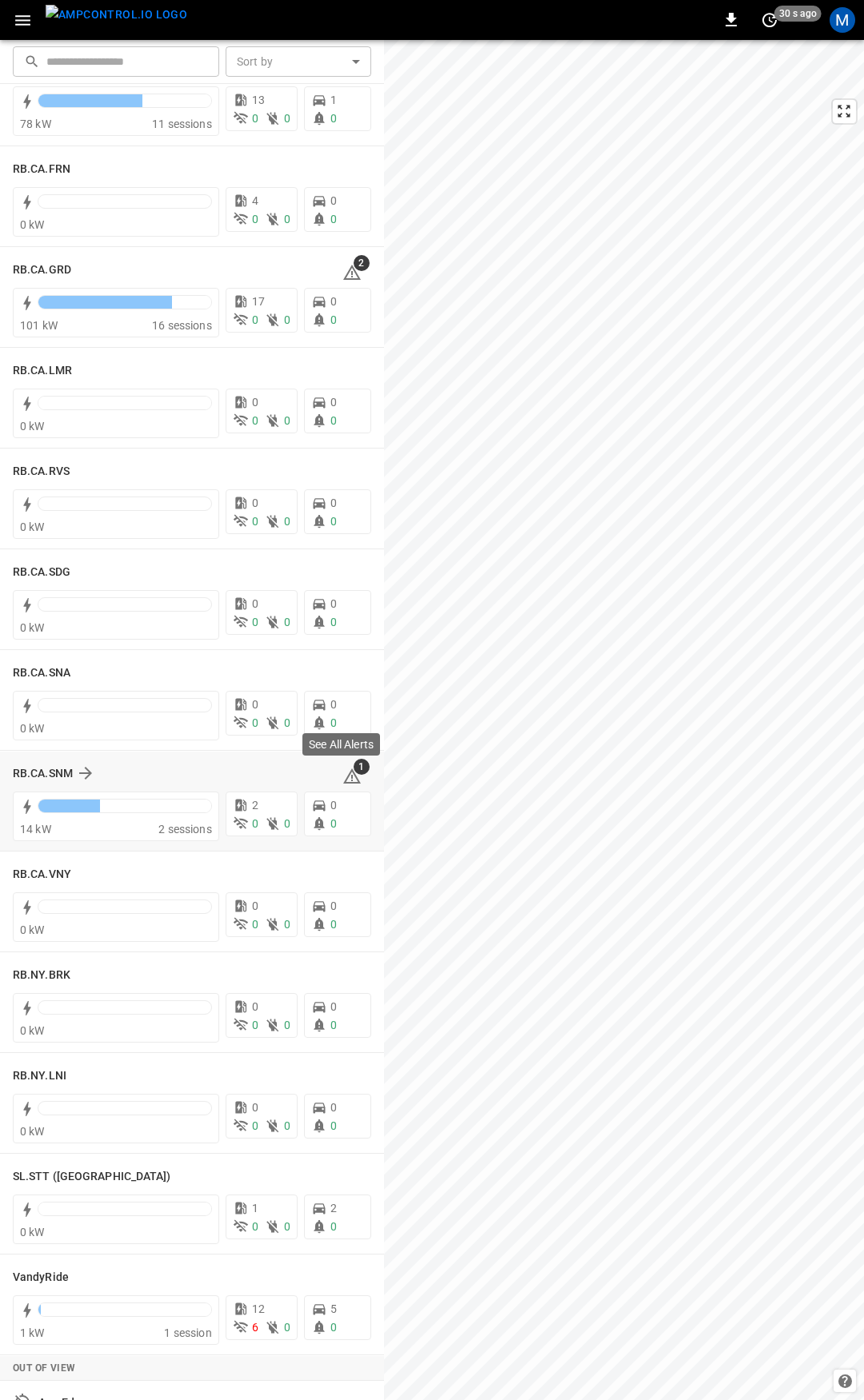
click at [354, 773] on span "1" at bounding box center [362, 766] width 16 height 16
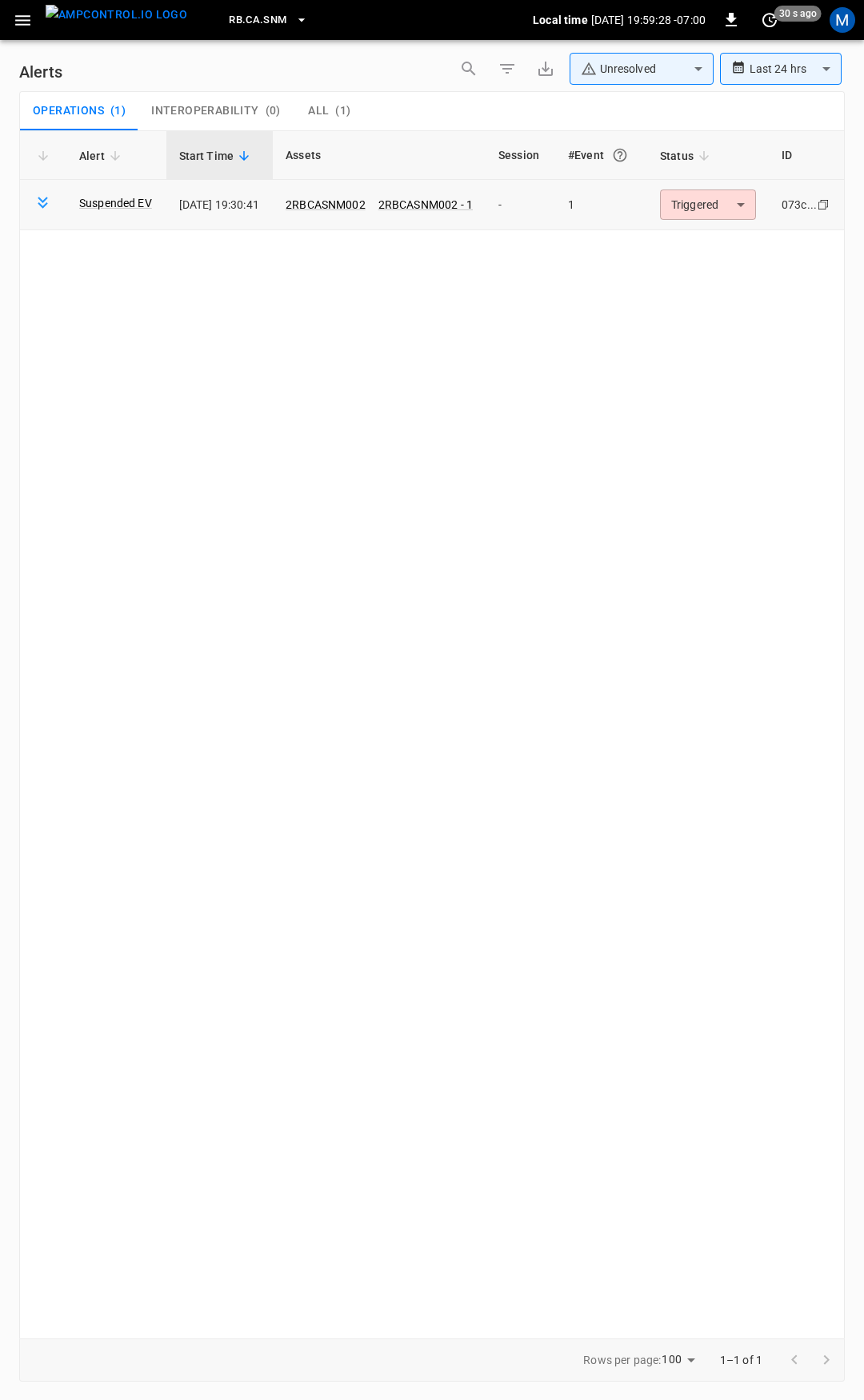
click at [702, 224] on td "Triggered ********* ​" at bounding box center [708, 205] width 122 height 50
click at [715, 210] on body "**********" at bounding box center [432, 697] width 864 height 1395
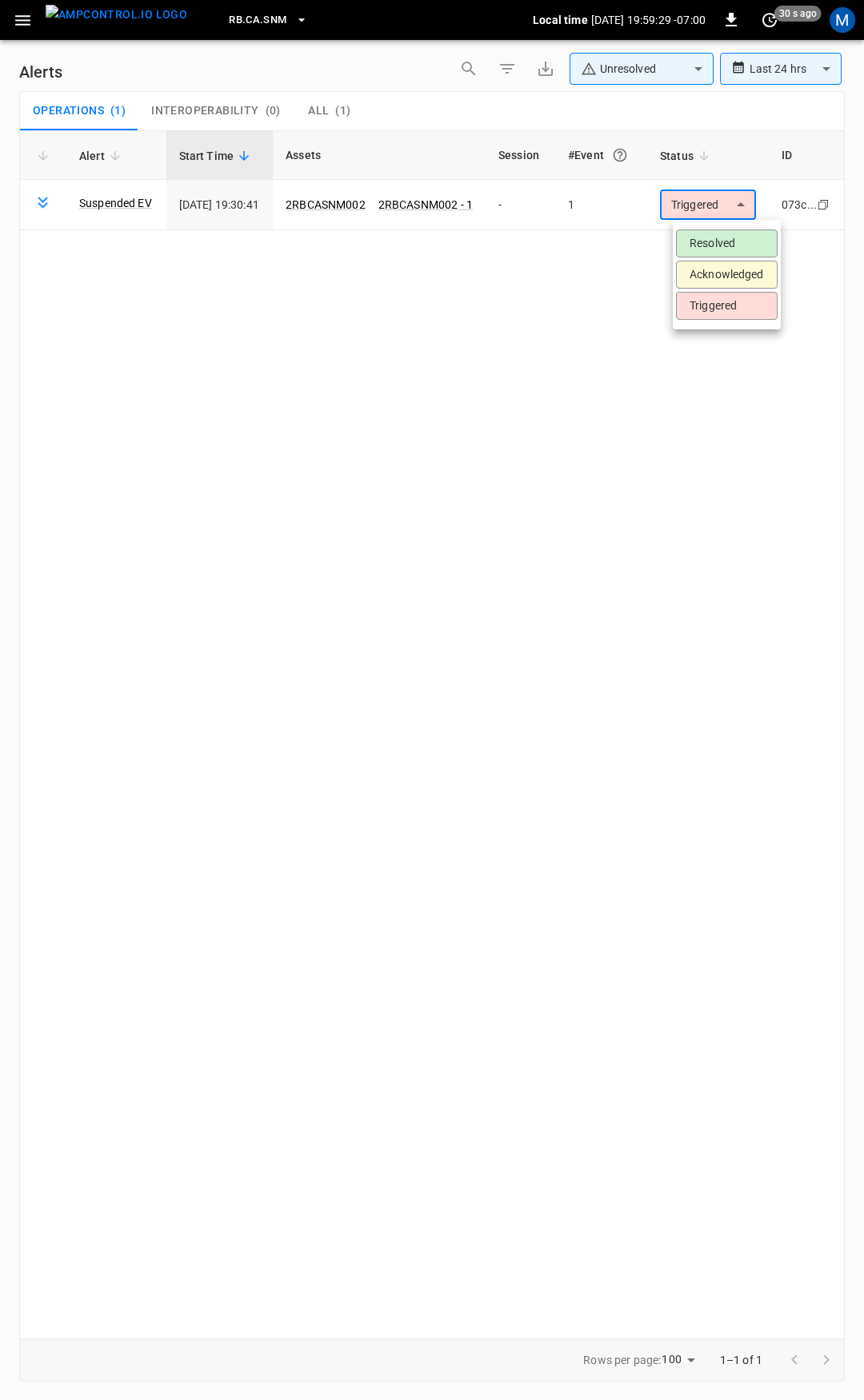
drag, startPoint x: 709, startPoint y: 245, endPoint x: 254, endPoint y: 143, distance: 466.3
click at [708, 245] on li "Resolved" at bounding box center [726, 243] width 102 height 28
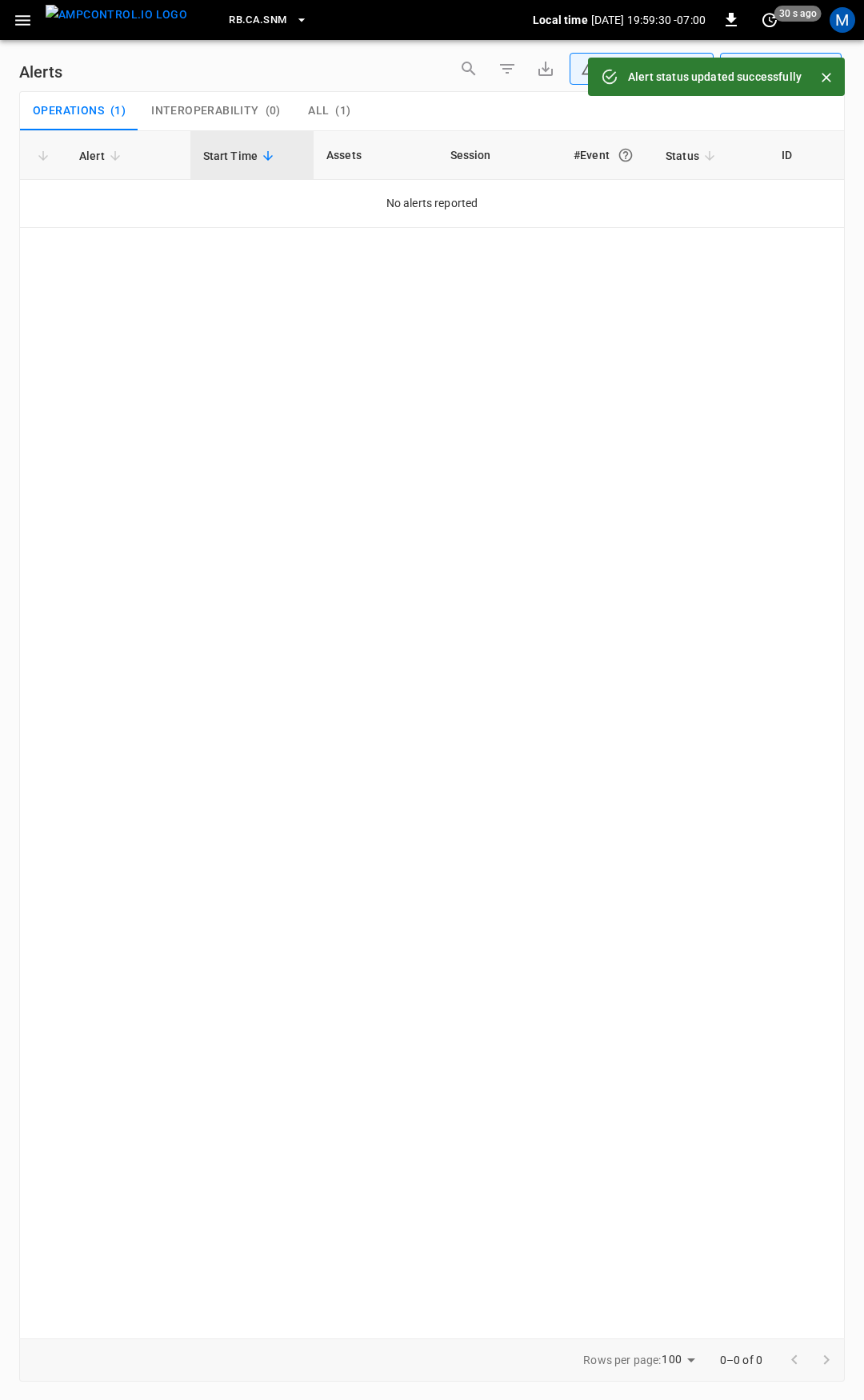
click at [17, 16] on icon "button" at bounding box center [22, 20] width 15 height 10
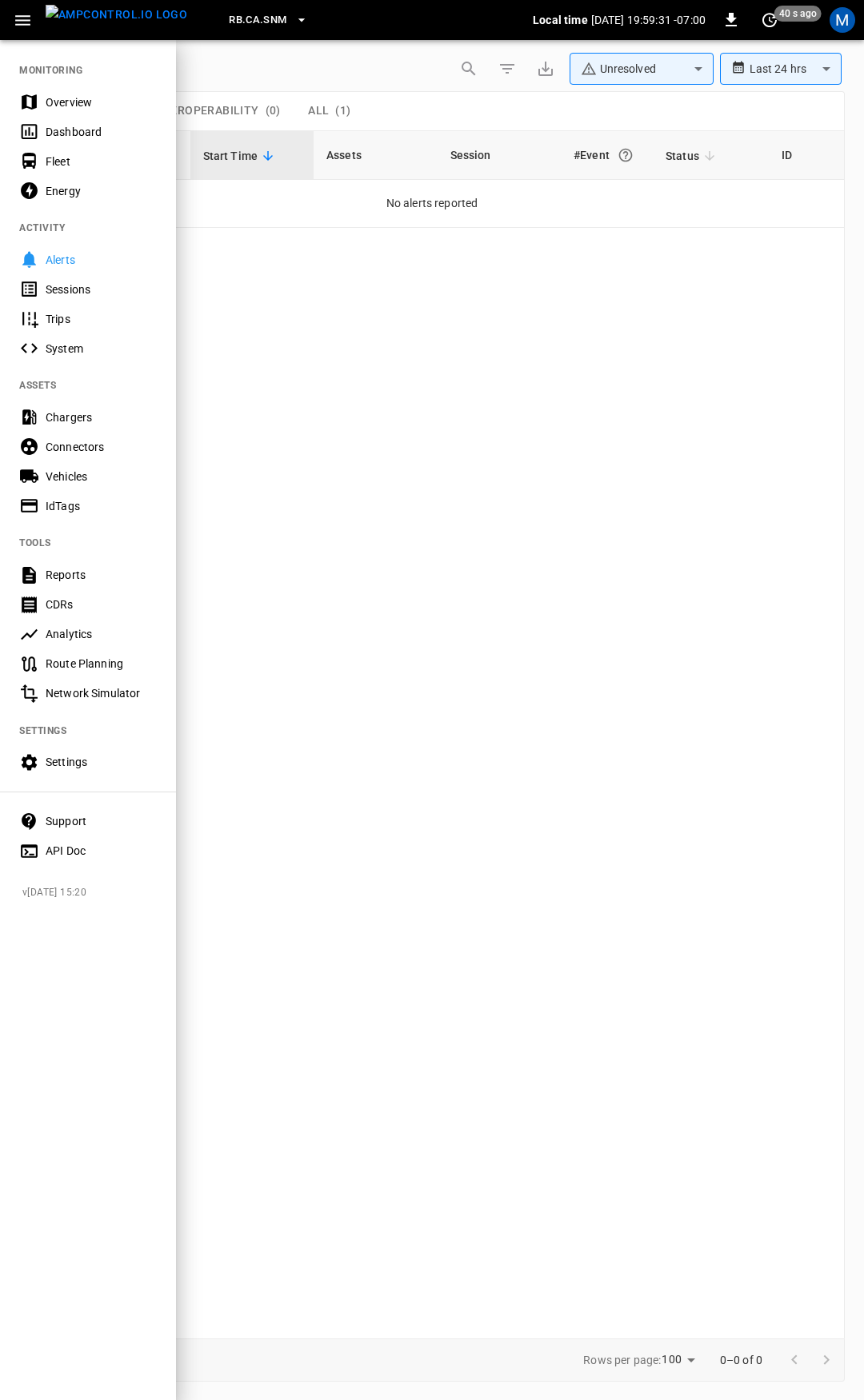
click at [92, 95] on div "Overview" at bounding box center [101, 103] width 111 height 16
